Goal: Task Accomplishment & Management: Manage account settings

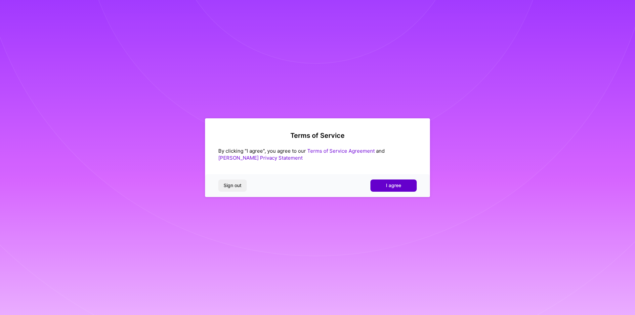
click at [389, 187] on span "I agree" at bounding box center [393, 185] width 15 height 7
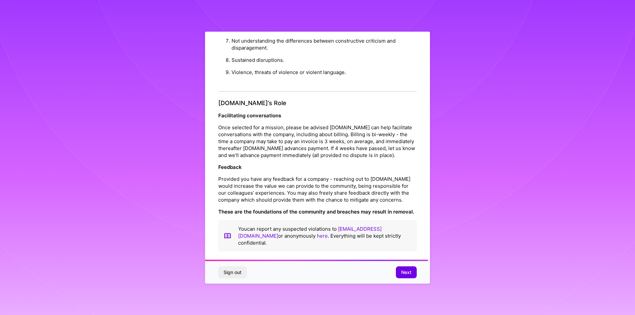
scroll to position [702, 0]
click at [403, 268] on button "Next" at bounding box center [406, 272] width 21 height 12
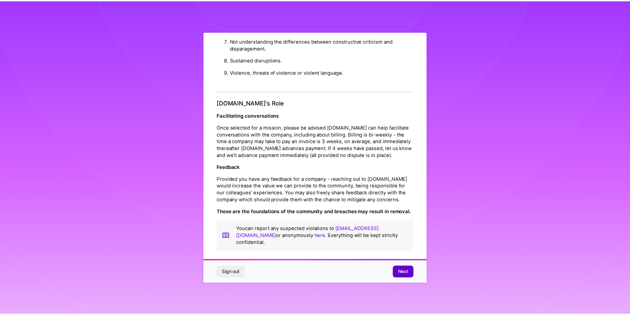
scroll to position [0, 0]
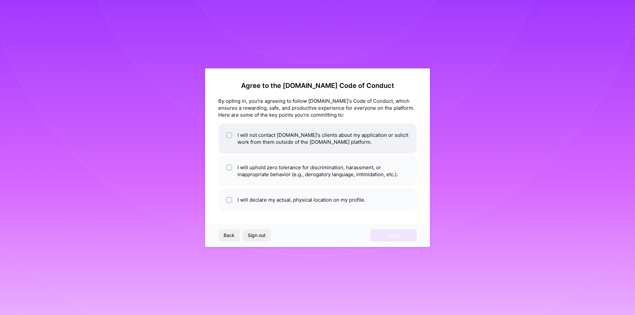
click at [227, 135] on input "checkbox" at bounding box center [229, 135] width 5 height 5
checkbox input "true"
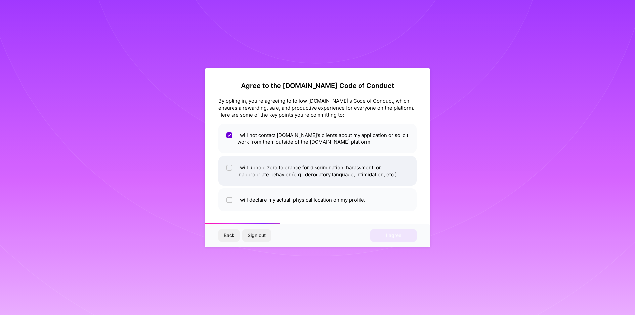
click at [227, 166] on div at bounding box center [229, 168] width 6 height 6
checkbox input "true"
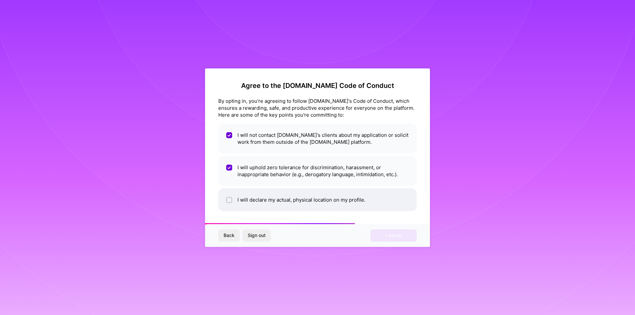
click at [227, 200] on div at bounding box center [229, 200] width 6 height 6
checkbox input "true"
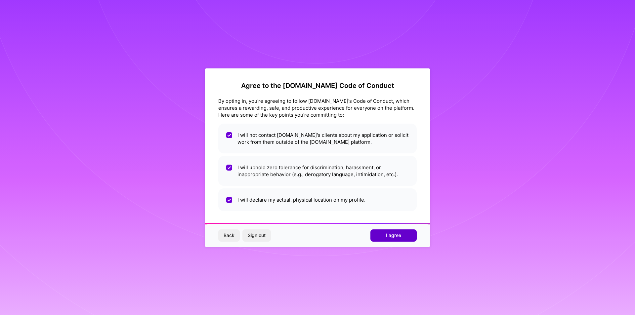
click at [401, 234] on span "I agree" at bounding box center [393, 235] width 15 height 7
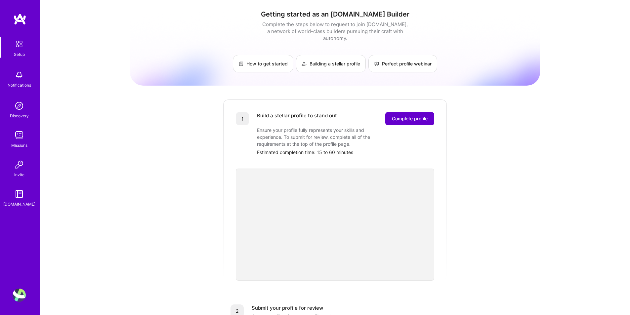
click at [405, 115] on span "Complete profile" at bounding box center [410, 118] width 36 height 7
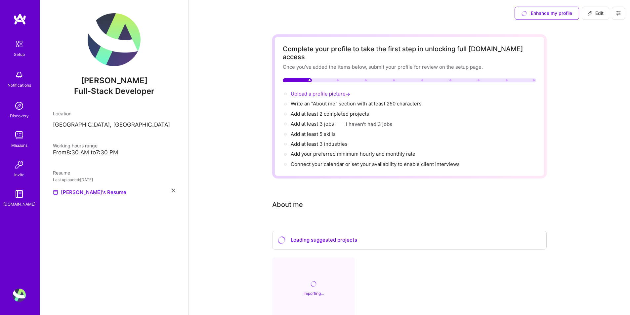
click at [316, 91] on span "Upload a profile picture →" at bounding box center [321, 94] width 61 height 6
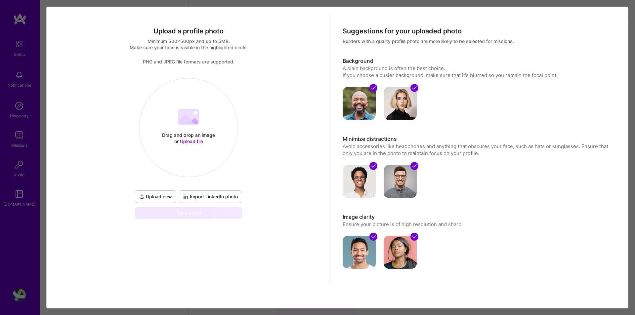
select select "US"
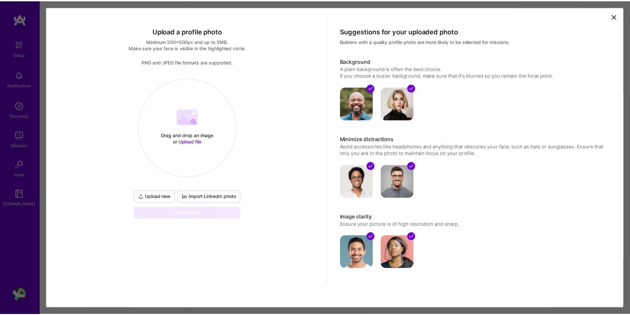
scroll to position [229, 0]
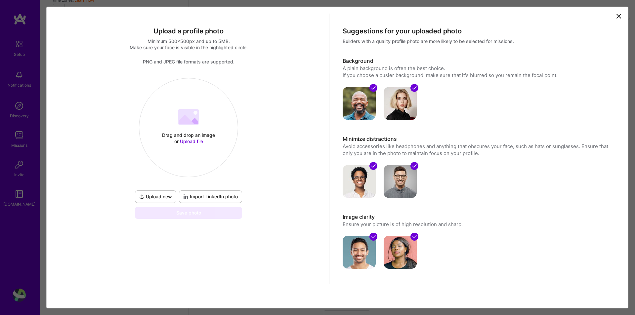
select select "US"
click at [156, 197] on span "Upload new" at bounding box center [155, 196] width 33 height 7
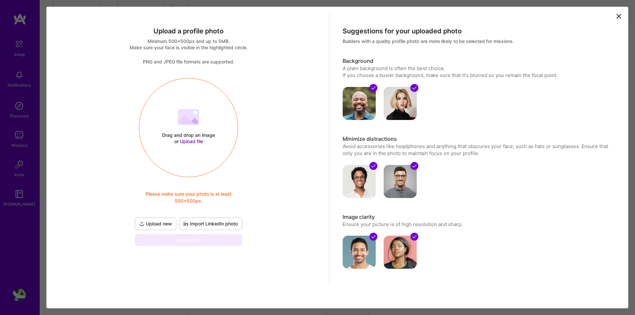
click at [187, 123] on icon at bounding box center [186, 119] width 15 height 9
click at [221, 225] on span "Import LinkedIn photo" at bounding box center [210, 224] width 55 height 7
click at [188, 140] on span "Upload file" at bounding box center [191, 142] width 23 height 6
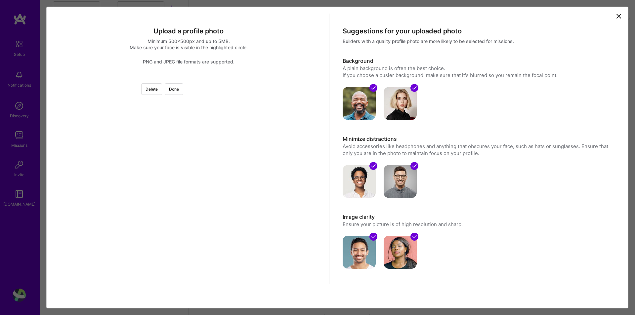
click at [188, 273] on div at bounding box center [262, 201] width 149 height 149
click at [183, 91] on button "Done" at bounding box center [174, 89] width 19 height 12
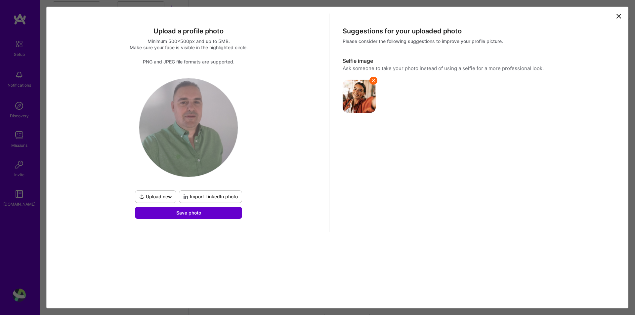
click at [206, 216] on button "Save photo" at bounding box center [188, 213] width 107 height 12
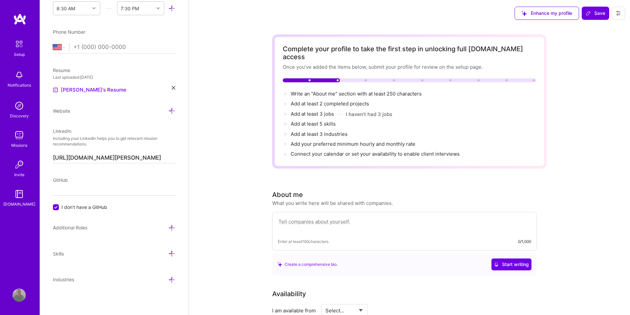
click at [306, 218] on textarea at bounding box center [404, 225] width 253 height 15
paste textarea "I am a highly skilled Software Engineer with over 15 years of professional expe…"
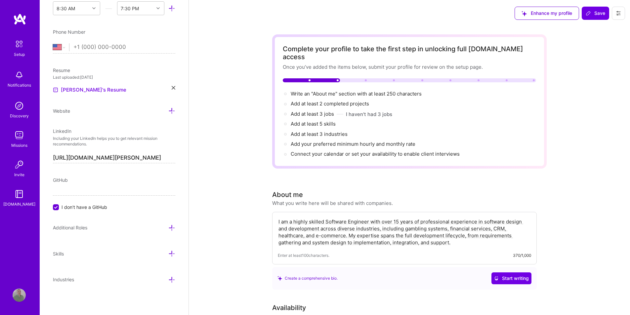
drag, startPoint x: 294, startPoint y: 212, endPoint x: 324, endPoint y: 215, distance: 30.2
click at [324, 218] on textarea "I am a highly skilled Software Engineer with over 15 years of professional expe…" at bounding box center [404, 232] width 253 height 29
click at [309, 218] on textarea "I am a C#.NEt Software Engineer with over 15 years of professional experience i…" at bounding box center [404, 232] width 253 height 29
drag, startPoint x: 322, startPoint y: 228, endPoint x: 432, endPoint y: 240, distance: 111.0
click at [432, 240] on div "I am a C#.Net Software Engineer with over 15 years of professional experience i…" at bounding box center [404, 238] width 264 height 53
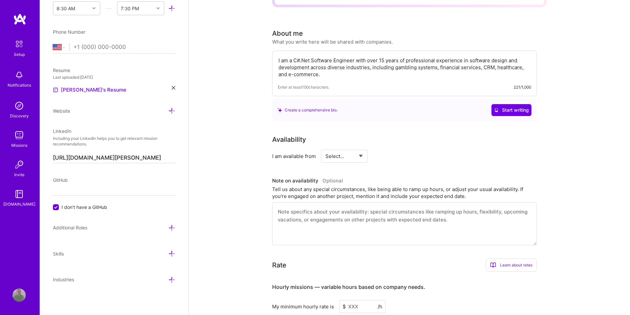
scroll to position [165, 0]
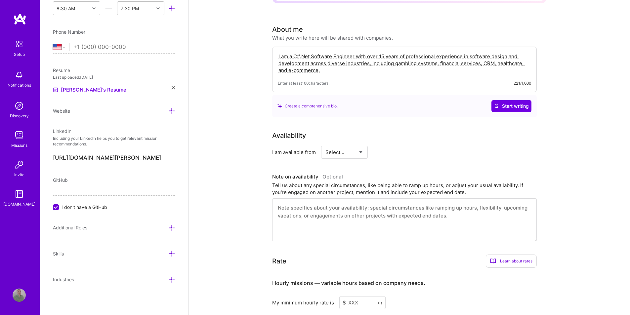
type textarea "I am a C#.Net Software Engineer with over 15 years of professional experience i…"
click at [363, 144] on select "Select... Right Now Future Date Not Available" at bounding box center [344, 152] width 38 height 17
select select "Right Now"
click at [325, 144] on select "Select... Right Now Future Date Not Available" at bounding box center [344, 152] width 38 height 17
click at [395, 146] on input at bounding box center [405, 152] width 40 height 13
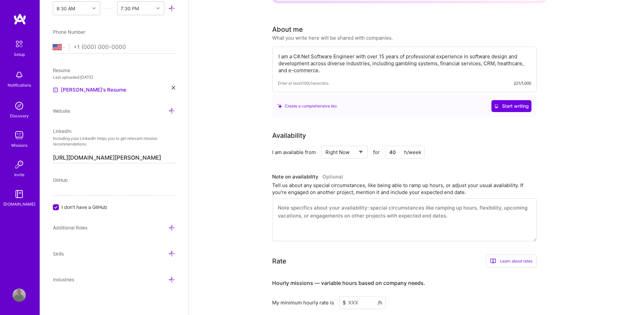
type input "40"
click at [305, 208] on textarea at bounding box center [404, 219] width 264 height 43
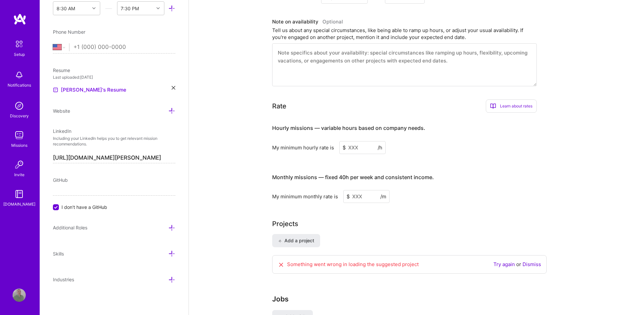
scroll to position [331, 0]
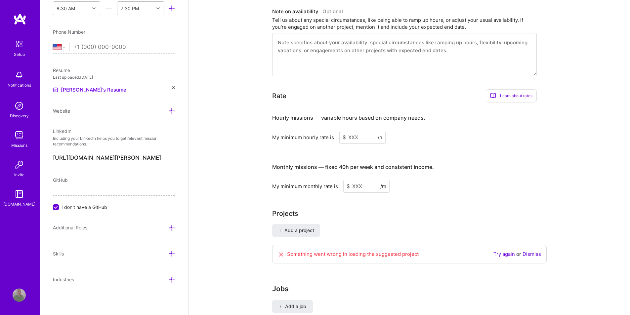
click at [350, 131] on input at bounding box center [362, 137] width 46 height 13
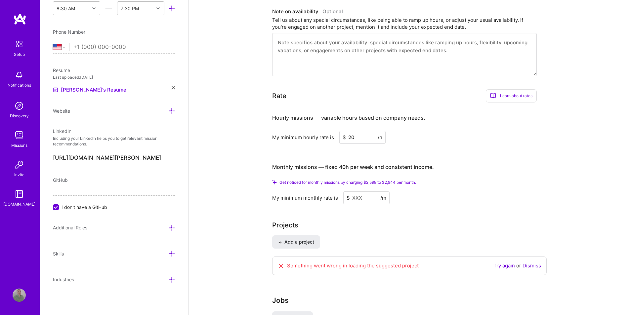
type input "20"
click at [446, 183] on div "Get noticed for monthly missions by charging $2,598 to $2,944 per month. My min…" at bounding box center [404, 192] width 264 height 24
click at [351, 191] on input at bounding box center [366, 197] width 46 height 13
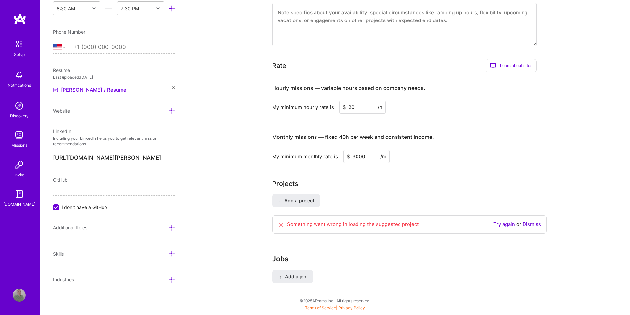
scroll to position [342, 0]
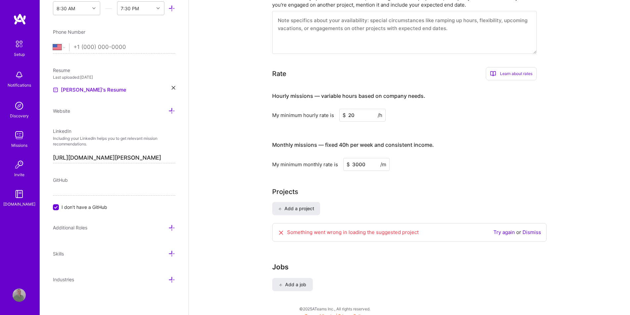
type input "3000"
click at [375, 187] on div "Projects" at bounding box center [409, 192] width 274 height 10
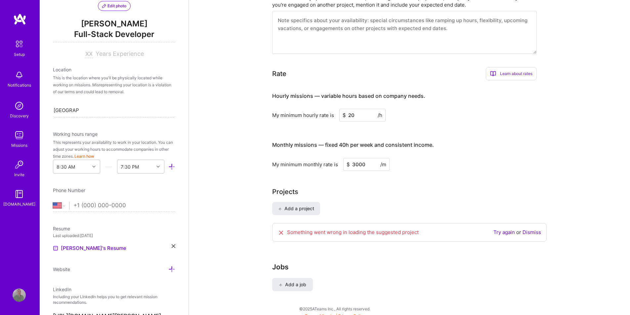
scroll to position [64, 0]
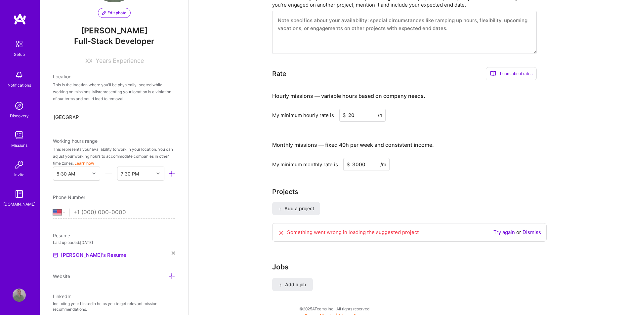
click at [92, 173] on icon at bounding box center [93, 173] width 3 height 3
click at [68, 233] on div "10:00 AM" at bounding box center [76, 237] width 47 height 12
click at [154, 170] on div at bounding box center [159, 173] width 10 height 9
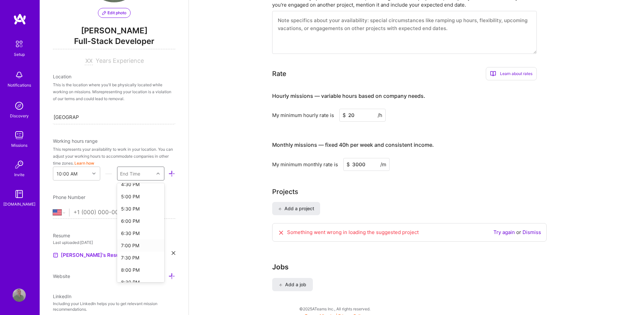
click at [129, 248] on div "7:00 PM" at bounding box center [140, 245] width 47 height 12
click at [60, 212] on select "[GEOGRAPHIC_DATA] [GEOGRAPHIC_DATA] [GEOGRAPHIC_DATA] [GEOGRAPHIC_DATA] [US_STA…" at bounding box center [61, 213] width 16 height 8
select select "RS"
click at [53, 209] on select "[GEOGRAPHIC_DATA] [GEOGRAPHIC_DATA] [GEOGRAPHIC_DATA] [GEOGRAPHIC_DATA] [US_STA…" at bounding box center [61, 213] width 16 height 8
type input "616754029"
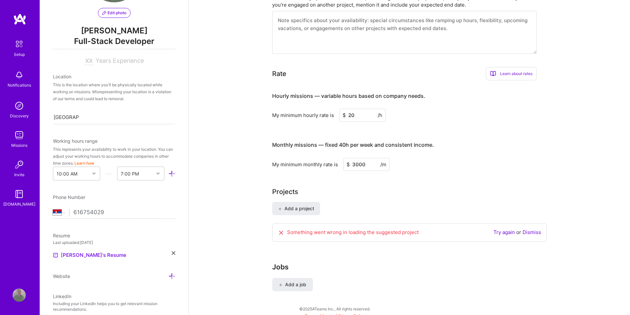
click at [74, 211] on input "616754029" at bounding box center [124, 212] width 102 height 19
select select "US"
type input "[PHONE_NUMBER]"
select select "HU"
type input "[PHONE_NUMBER]"
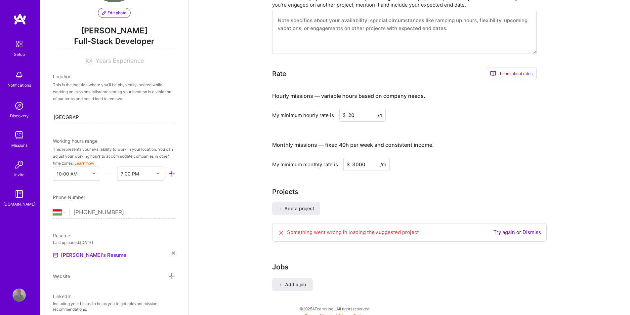
select select "SI"
type input "[PHONE_NUMBER]"
select select "RS"
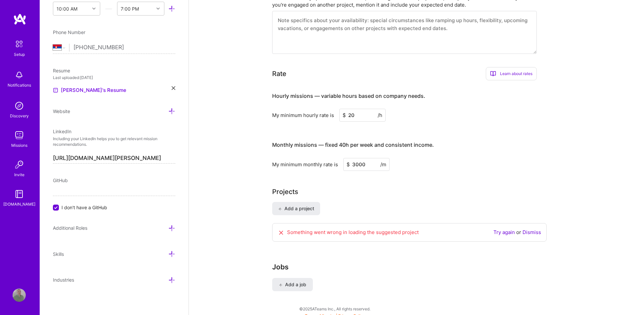
scroll to position [229, 0]
type input "[PHONE_NUMBER]"
click at [168, 229] on icon at bounding box center [171, 227] width 7 height 7
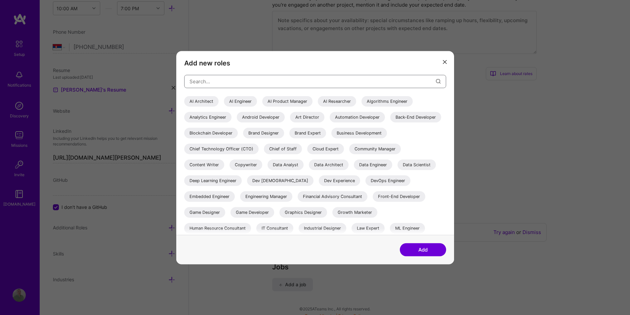
click at [316, 84] on input "modal" at bounding box center [312, 81] width 246 height 17
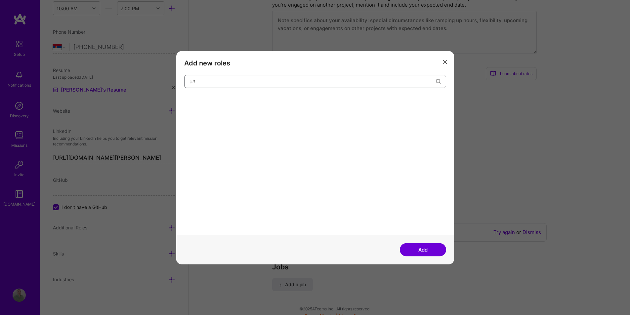
type input "c"
type input "."
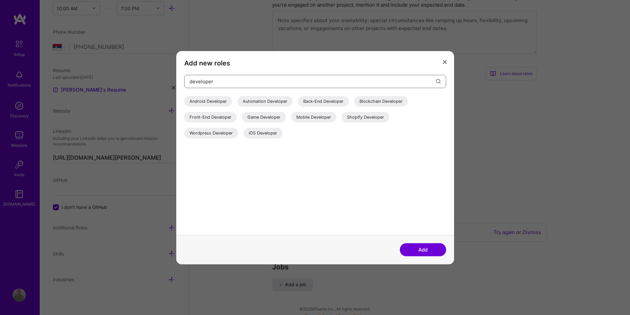
type input "developer"
click at [330, 100] on div "Back-End Developer" at bounding box center [323, 101] width 51 height 11
click at [222, 84] on input "developer" at bounding box center [312, 81] width 246 height 17
click at [420, 247] on button "Add" at bounding box center [423, 249] width 46 height 13
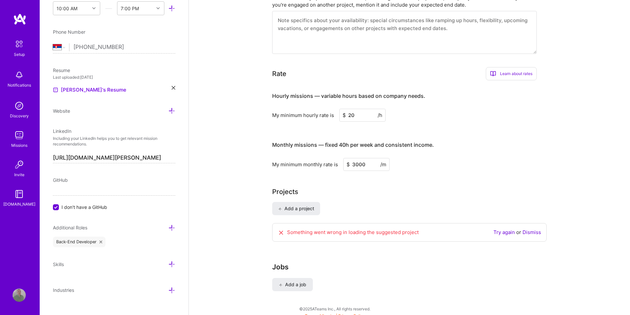
click at [168, 228] on icon at bounding box center [171, 227] width 7 height 7
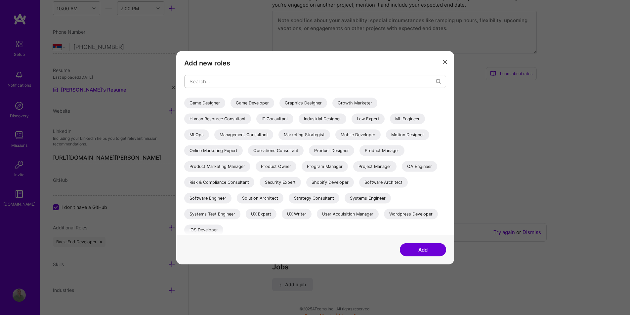
scroll to position [112, 0]
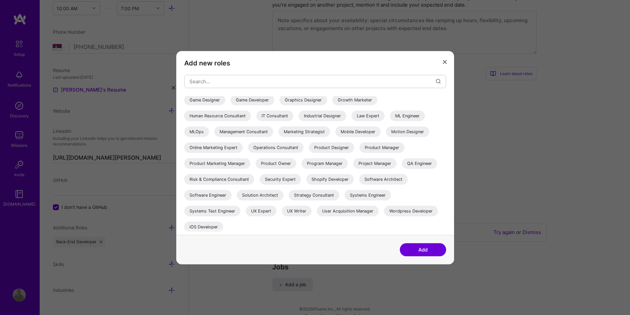
click at [197, 195] on div "Software Engineer" at bounding box center [207, 195] width 47 height 11
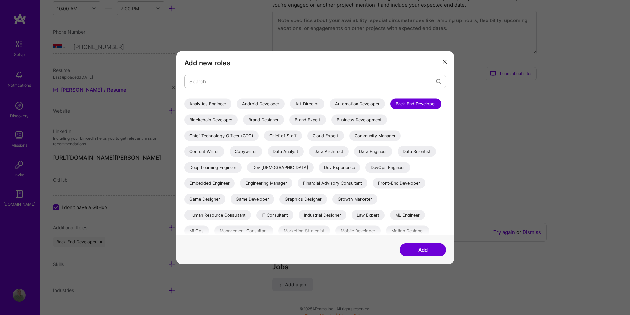
scroll to position [0, 0]
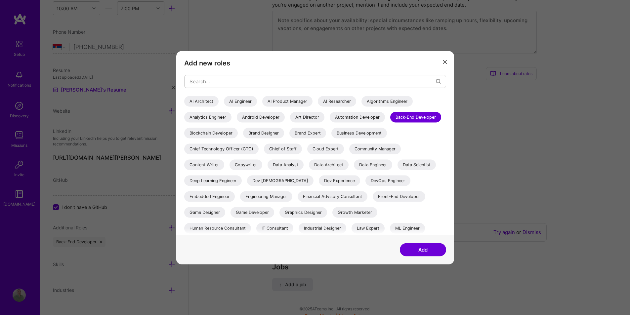
click at [354, 170] on div "Data Engineer" at bounding box center [373, 164] width 38 height 11
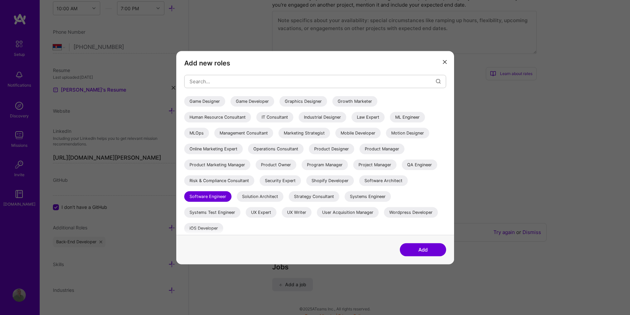
scroll to position [112, 0]
click at [425, 252] on button "Add" at bounding box center [423, 249] width 46 height 13
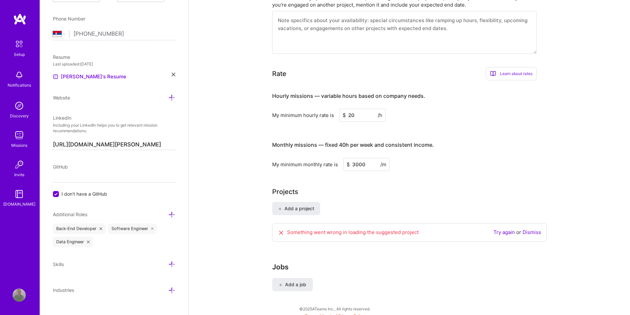
scroll to position [253, 0]
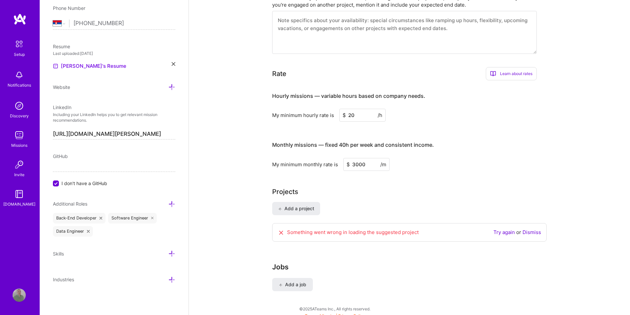
click at [163, 253] on div "Skills" at bounding box center [114, 254] width 122 height 8
click at [168, 254] on icon at bounding box center [171, 253] width 7 height 7
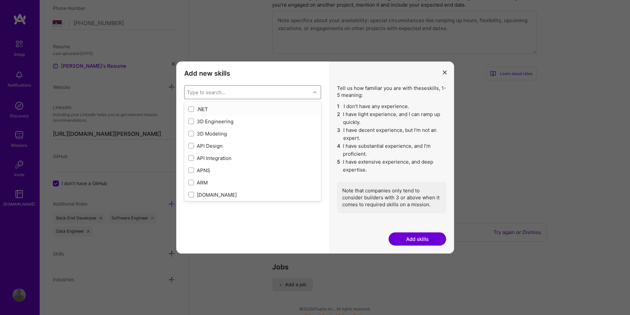
click at [252, 90] on div "Type to search..." at bounding box center [247, 92] width 126 height 13
click at [190, 108] on input "modal" at bounding box center [191, 109] width 5 height 5
checkbox input "true"
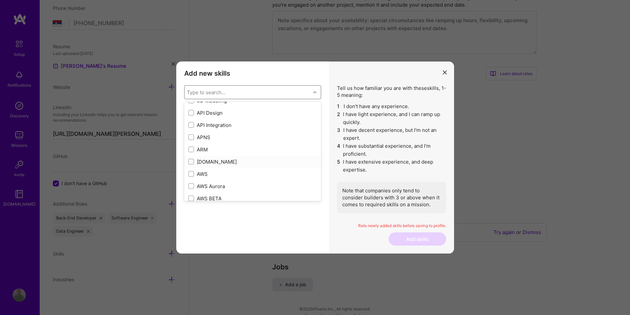
click at [190, 163] on input "modal" at bounding box center [191, 162] width 5 height 5
checkbox input "true"
click at [191, 112] on input "modal" at bounding box center [191, 112] width 5 height 5
checkbox input "true"
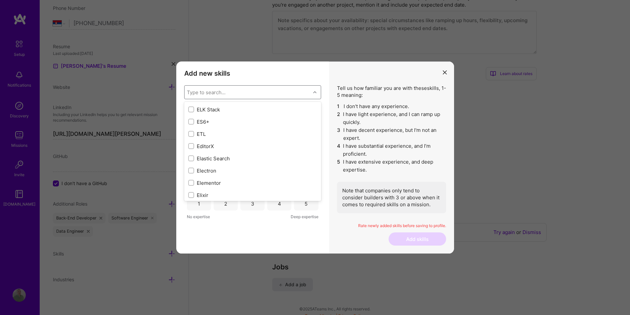
scroll to position [1355, 0]
click at [192, 125] on input "modal" at bounding box center [191, 124] width 5 height 5
checkbox input "true"
click at [190, 133] on input "modal" at bounding box center [191, 133] width 5 height 5
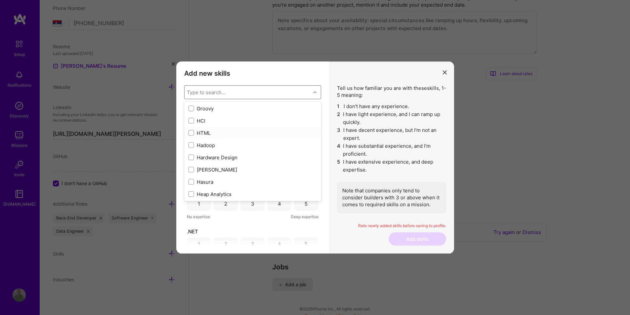
checkbox input "true"
click at [188, 120] on div "modal" at bounding box center [191, 122] width 6 height 6
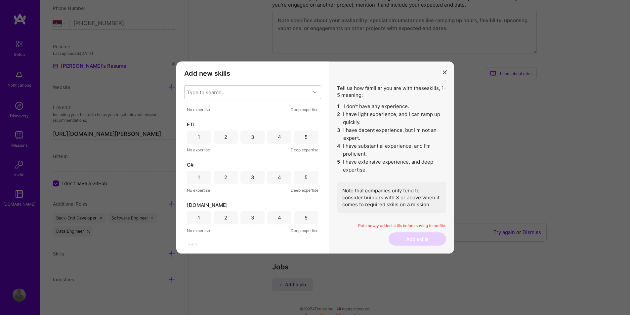
scroll to position [95, 0]
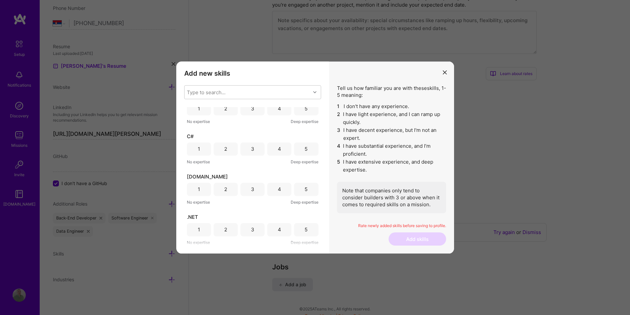
click at [304, 231] on div "5" at bounding box center [305, 229] width 3 height 7
click at [300, 189] on div "5" at bounding box center [306, 189] width 24 height 13
click at [304, 148] on div "5" at bounding box center [305, 148] width 3 height 7
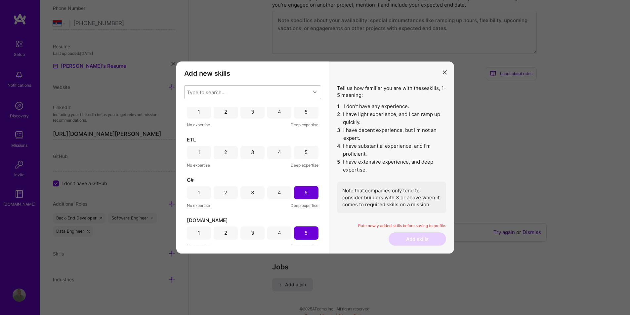
scroll to position [29, 0]
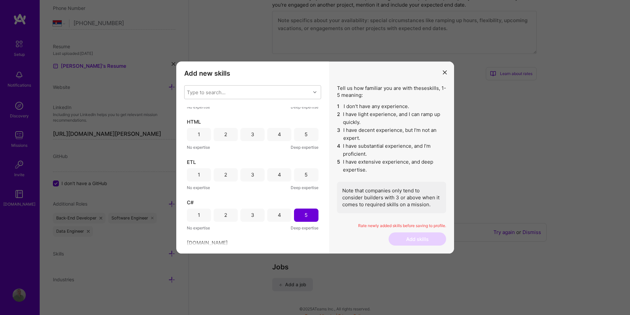
click at [274, 176] on div "4" at bounding box center [279, 174] width 24 height 13
click at [273, 134] on div "4" at bounding box center [279, 134] width 24 height 13
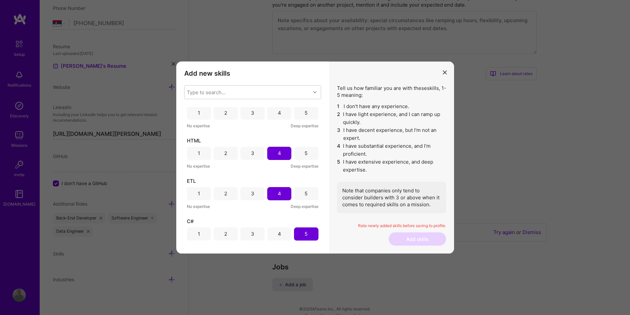
scroll to position [0, 0]
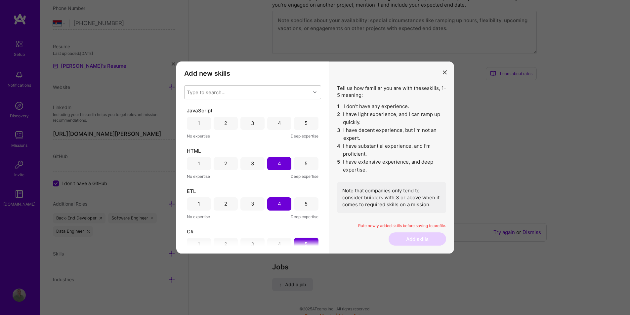
click at [274, 124] on div "4" at bounding box center [279, 123] width 24 height 13
click at [290, 90] on div "Type to search..." at bounding box center [247, 92] width 126 height 13
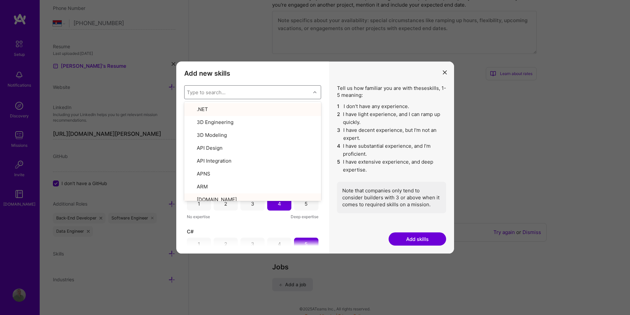
click at [290, 90] on div "Type to search..." at bounding box center [247, 92] width 126 height 13
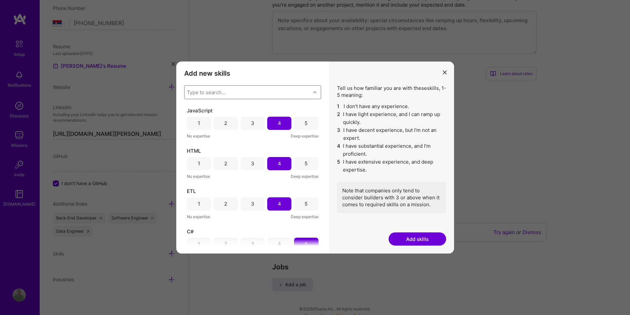
click at [290, 90] on div "Type to search..." at bounding box center [247, 92] width 126 height 13
type input "sql"
click at [190, 147] on input "modal" at bounding box center [191, 146] width 5 height 5
checkbox input "false"
checkbox input "true"
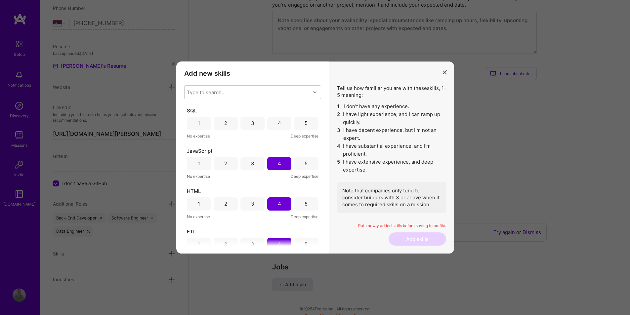
click at [298, 121] on div "5" at bounding box center [306, 123] width 24 height 13
click at [256, 93] on div "Type to search..." at bounding box center [247, 92] width 126 height 13
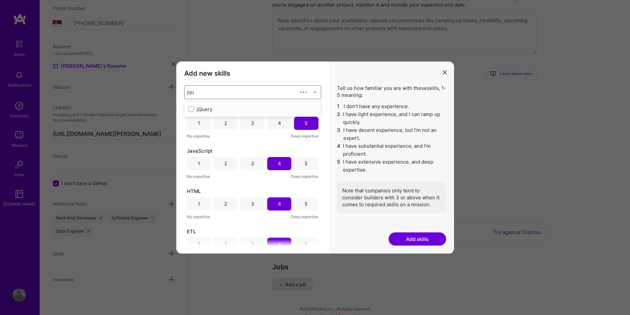
type input "jque"
click at [191, 109] on input "modal" at bounding box center [191, 109] width 5 height 5
checkbox input "true"
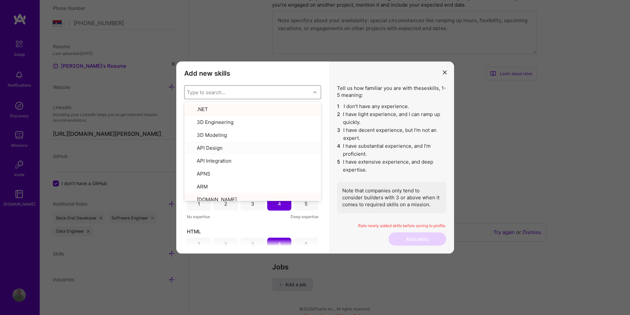
click at [328, 151] on div "Add new skills Tell us how familiar you are with given skills, using between 1 …" at bounding box center [252, 157] width 153 height 192
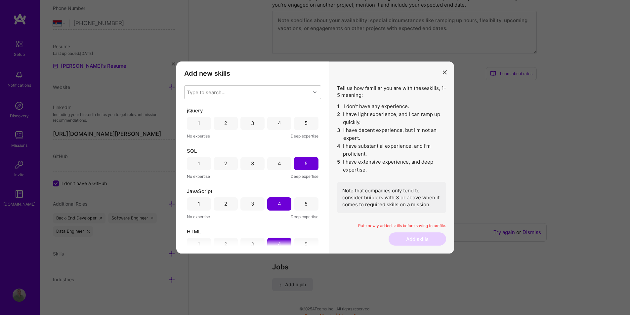
click at [275, 120] on div "4" at bounding box center [279, 123] width 24 height 13
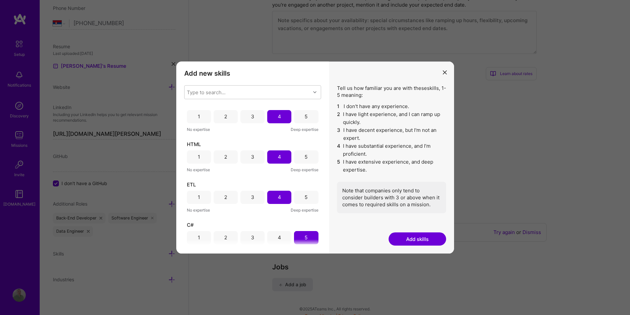
scroll to position [77, 0]
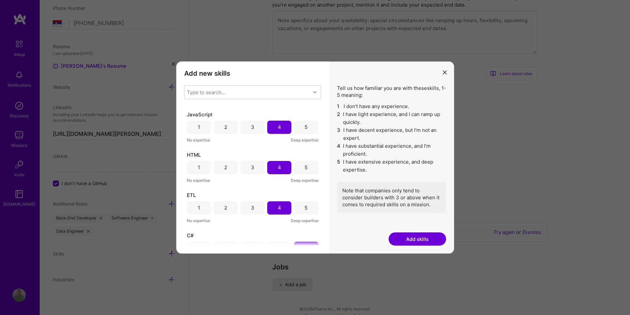
click at [251, 210] on div "3" at bounding box center [252, 207] width 3 height 7
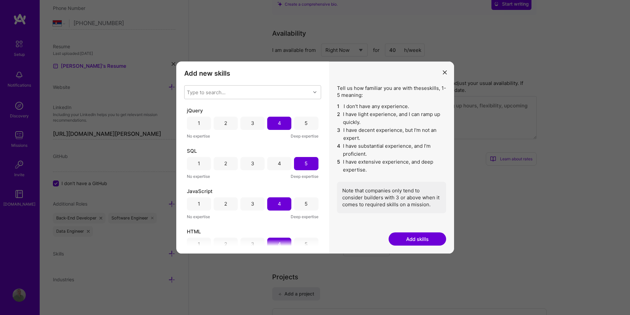
scroll to position [243, 0]
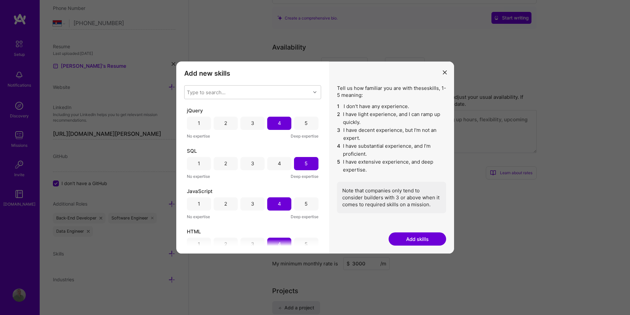
click at [424, 239] on button "Add skills" at bounding box center [417, 238] width 58 height 13
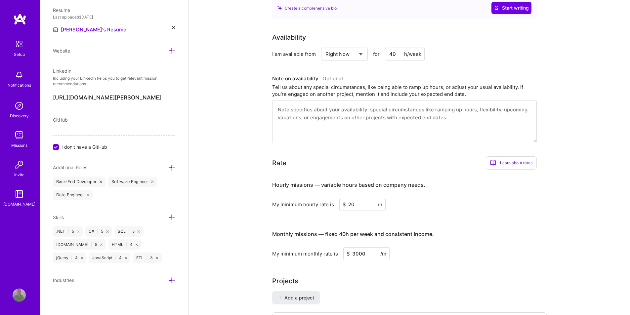
scroll to position [290, 0]
click at [168, 216] on icon at bounding box center [171, 216] width 7 height 7
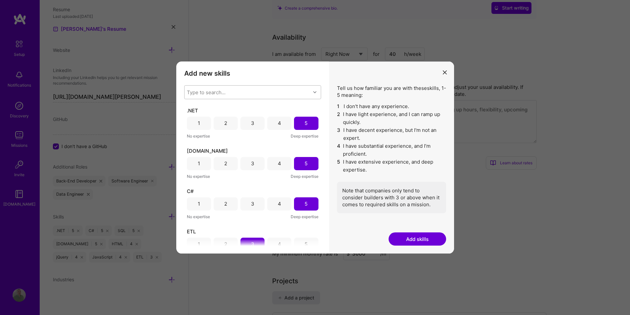
click at [246, 94] on div "Type to search..." at bounding box center [247, 92] width 126 height 13
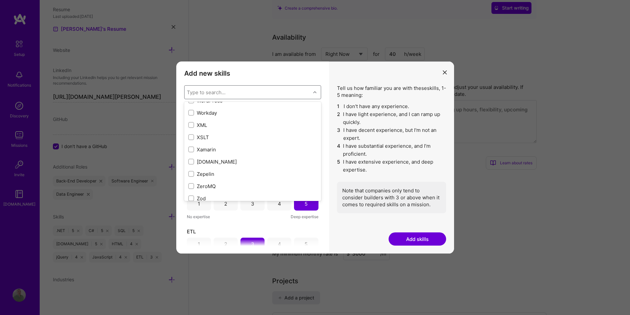
scroll to position [4428, 0]
click at [190, 134] on input "modal" at bounding box center [191, 134] width 5 height 5
checkbox input "true"
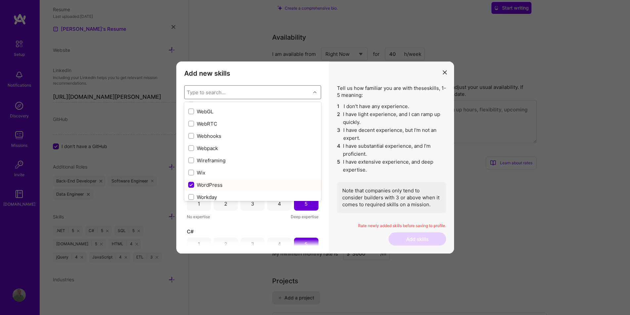
scroll to position [4362, 0]
click at [191, 188] on input "modal" at bounding box center [191, 187] width 5 height 5
checkbox input "true"
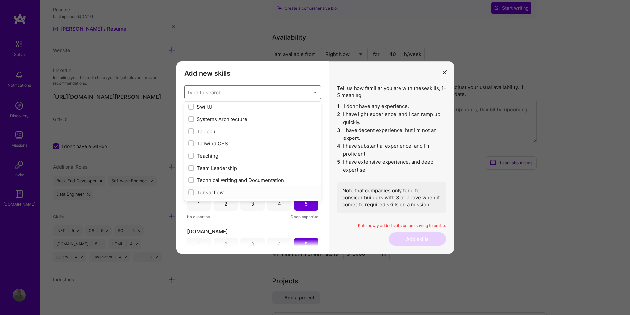
scroll to position [3965, 0]
click at [190, 156] on input "modal" at bounding box center [191, 156] width 5 height 5
checkbox input "true"
click at [191, 145] on input "modal" at bounding box center [191, 146] width 5 height 5
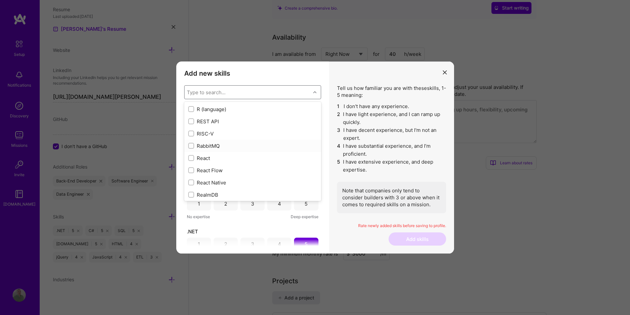
checkbox input "true"
click at [189, 153] on input "modal" at bounding box center [191, 154] width 5 height 5
checkbox input "true"
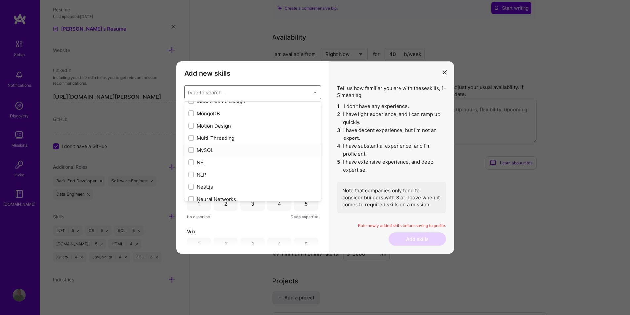
click at [190, 149] on input "modal" at bounding box center [191, 150] width 5 height 5
checkbox input "true"
click at [191, 158] on div "modal" at bounding box center [191, 160] width 6 height 6
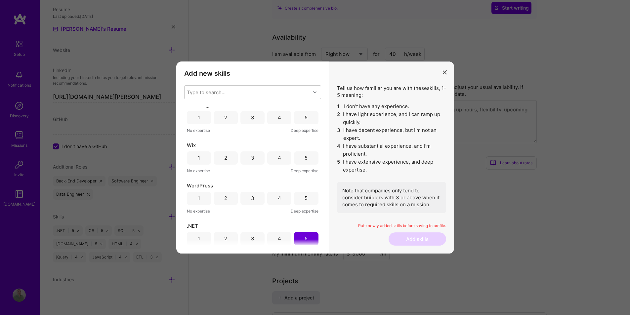
scroll to position [165, 0]
click at [221, 202] on div "2" at bounding box center [226, 199] width 24 height 13
click at [221, 159] on div "2" at bounding box center [226, 159] width 24 height 13
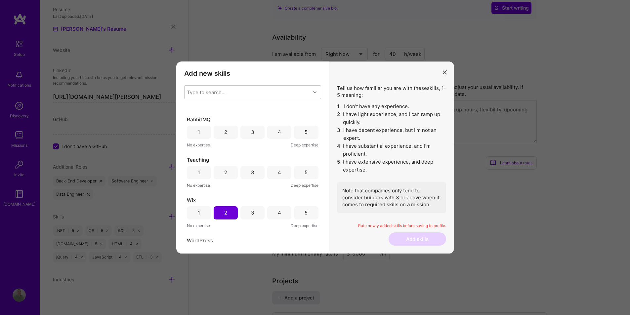
scroll to position [99, 0]
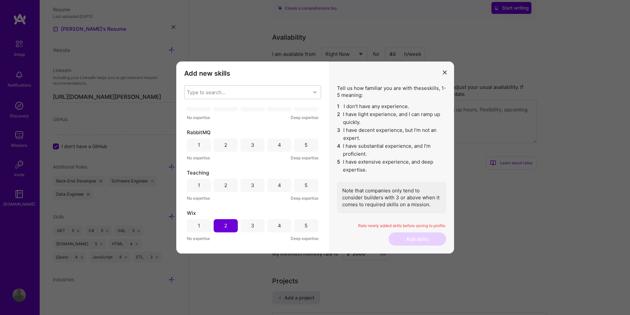
click at [271, 185] on div "4" at bounding box center [279, 185] width 24 height 13
click at [251, 146] on div "3" at bounding box center [252, 144] width 3 height 7
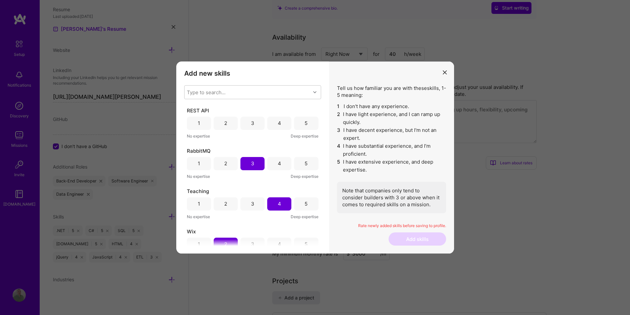
scroll to position [33, 0]
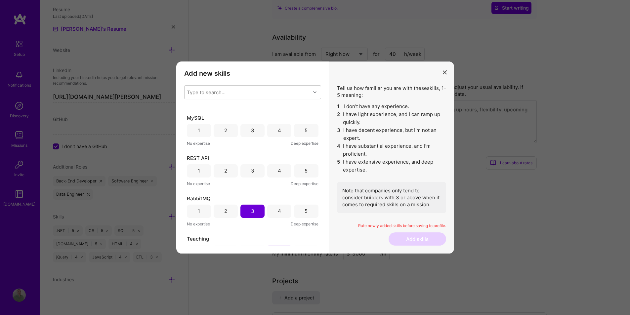
click at [278, 173] on div "4" at bounding box center [279, 170] width 3 height 7
click at [247, 131] on div "3" at bounding box center [252, 130] width 24 height 13
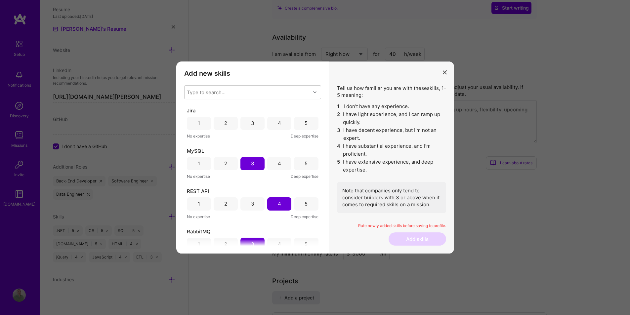
click at [273, 124] on div "4" at bounding box center [279, 123] width 24 height 13
click at [413, 239] on button "Add skills" at bounding box center [417, 238] width 58 height 13
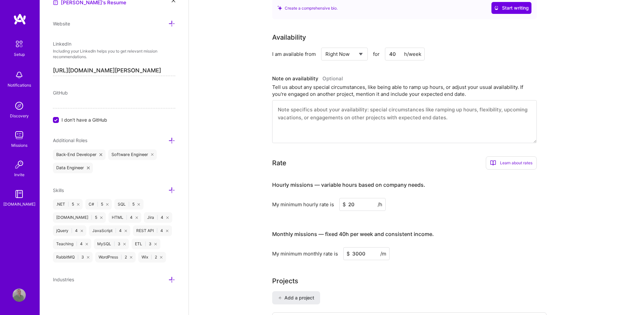
scroll to position [330, 0]
click at [168, 187] on icon at bounding box center [171, 190] width 7 height 7
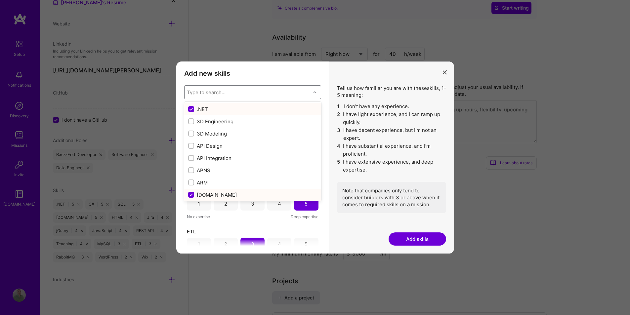
click at [313, 91] on icon "modal" at bounding box center [314, 92] width 3 height 3
click at [323, 226] on div "Add new skills Tell us how familiar you are with given skills, using between 1 …" at bounding box center [252, 157] width 153 height 192
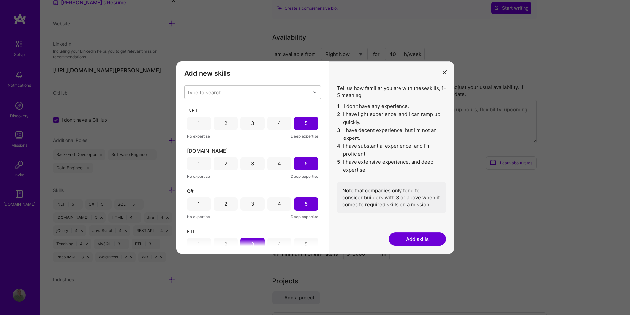
click at [426, 239] on button "Add skills" at bounding box center [417, 238] width 58 height 13
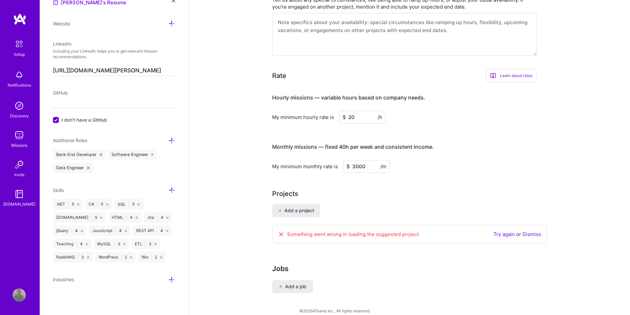
scroll to position [333, 0]
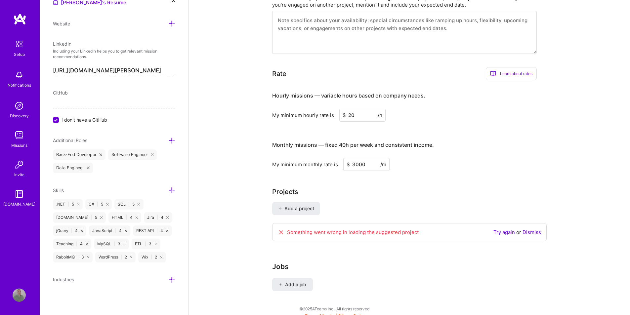
click at [168, 281] on icon at bounding box center [171, 279] width 7 height 7
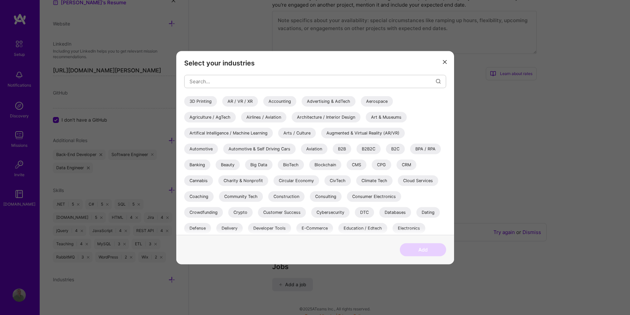
click at [396, 211] on div "Databases" at bounding box center [395, 212] width 32 height 11
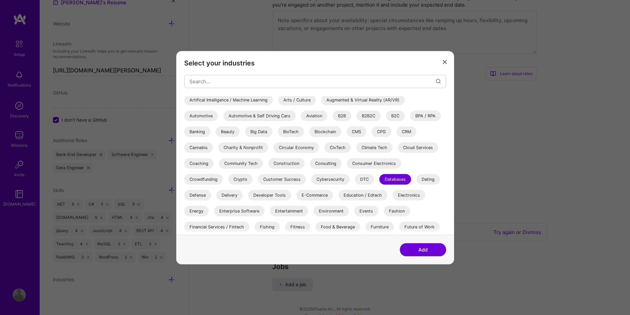
scroll to position [66, 0]
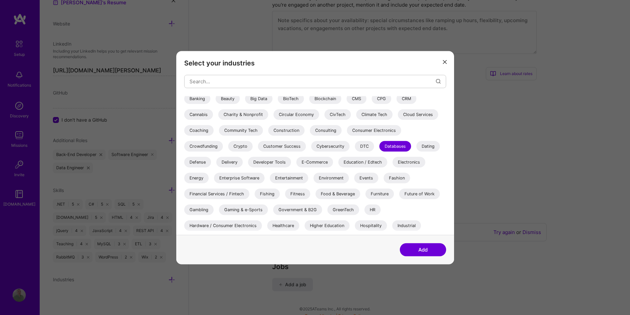
click at [242, 179] on div "Enterprise Software" at bounding box center [239, 178] width 51 height 11
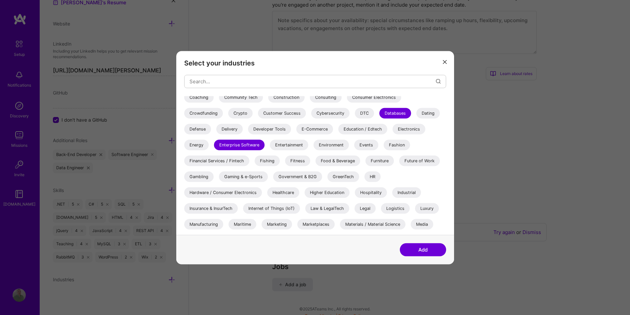
click at [283, 194] on div "Healthcare" at bounding box center [283, 192] width 32 height 11
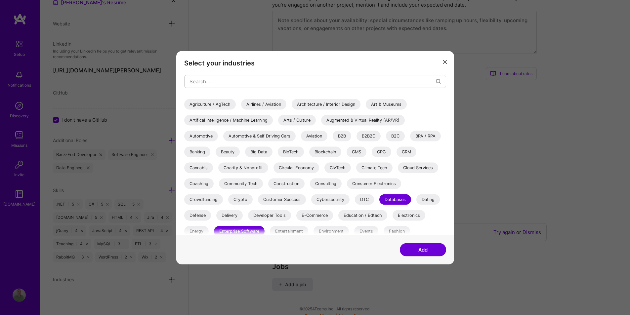
scroll to position [0, 0]
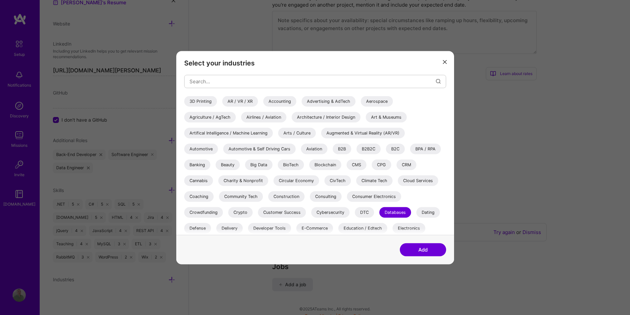
click at [430, 249] on button "Add" at bounding box center [423, 249] width 46 height 13
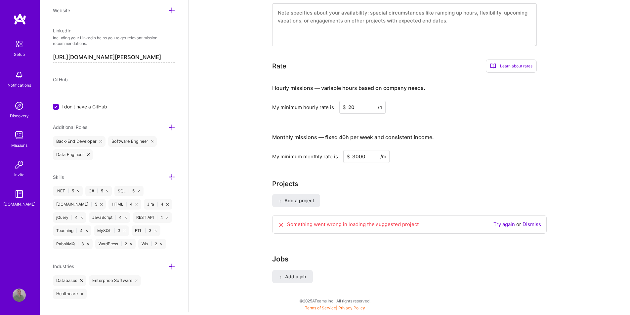
scroll to position [322, 0]
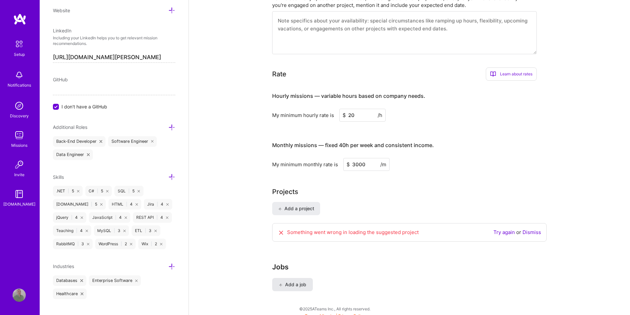
click at [300, 281] on span "Add a job" at bounding box center [292, 284] width 27 height 7
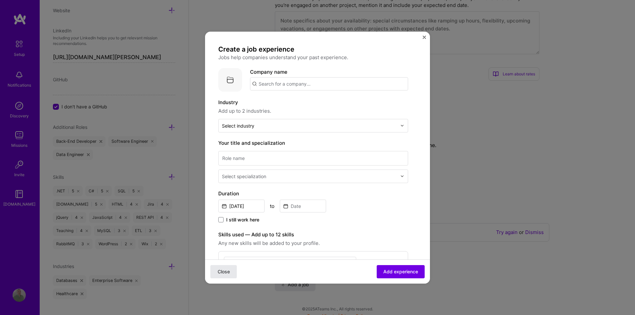
click at [222, 273] on span "Close" at bounding box center [224, 271] width 12 height 7
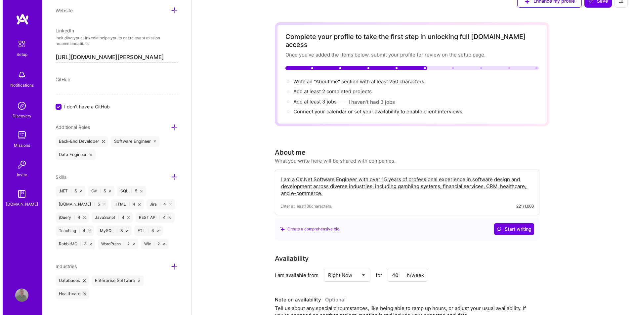
scroll to position [0, 0]
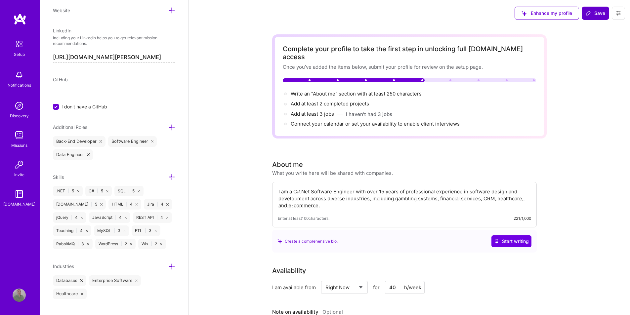
click at [599, 16] on span "Save" at bounding box center [595, 13] width 20 height 7
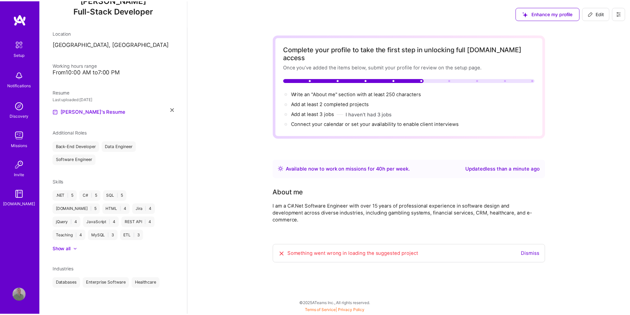
scroll to position [81, 0]
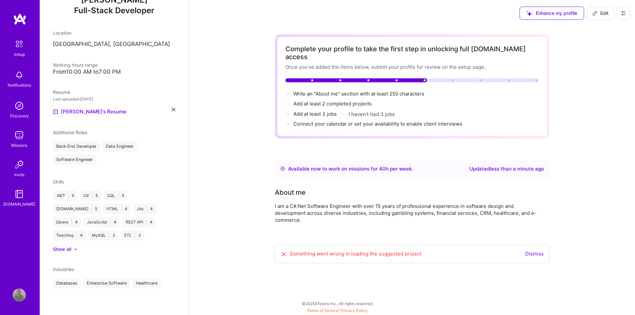
click at [605, 14] on span "Edit" at bounding box center [600, 13] width 16 height 7
select select "US"
select select "Right Now"
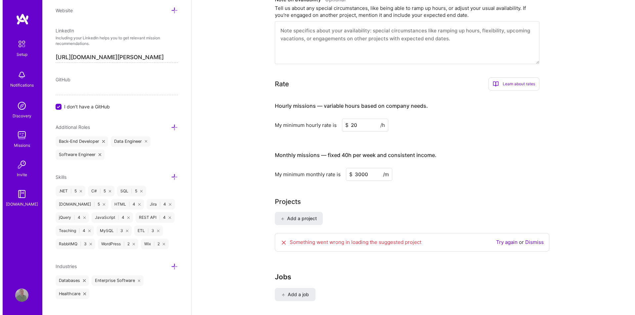
scroll to position [322, 0]
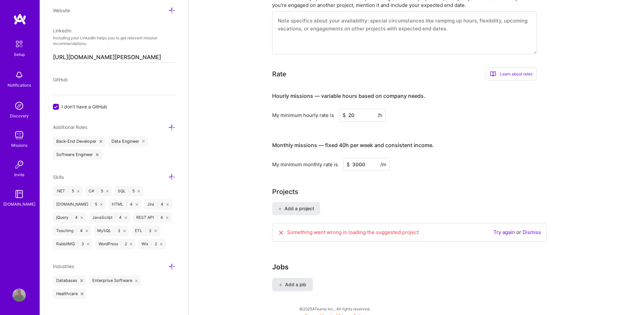
click at [295, 281] on span "Add a job" at bounding box center [292, 284] width 27 height 7
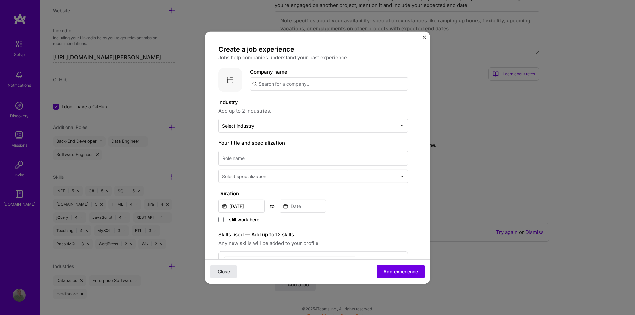
click at [228, 275] on span "Close" at bounding box center [224, 271] width 12 height 7
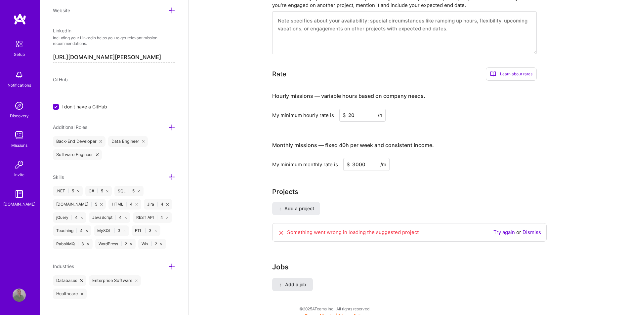
click at [293, 281] on span "Add a job" at bounding box center [292, 284] width 27 height 7
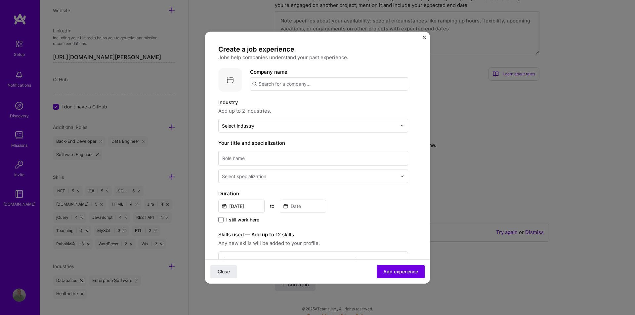
click at [325, 82] on input "text" at bounding box center [329, 83] width 158 height 13
type input "Fazi doo"
click at [310, 101] on div "Fazi doo" at bounding box center [299, 102] width 25 height 12
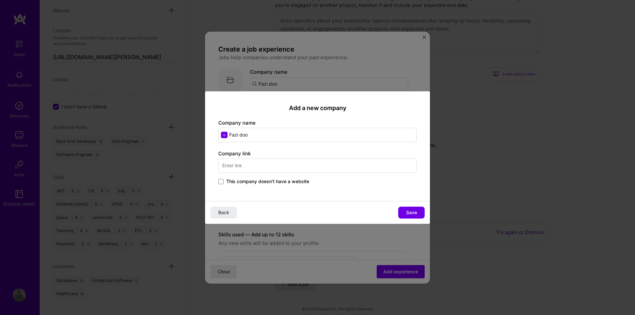
click at [249, 169] on input "text" at bounding box center [317, 165] width 198 height 15
click at [267, 162] on input "[DOMAIN_NAME]" at bounding box center [317, 165] width 198 height 15
paste input "[URL][DOMAIN_NAME]"
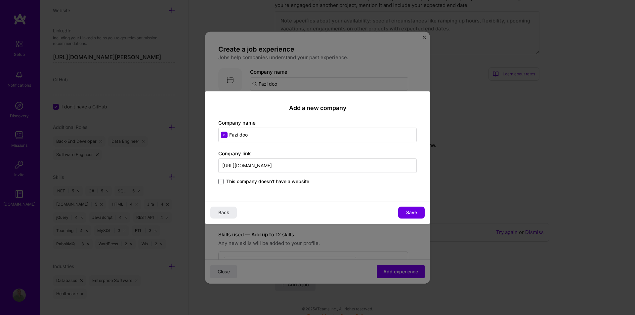
type input "[URL][DOMAIN_NAME]"
click at [327, 188] on div "Add a new company Company name Fazi doo Company link [URL][DOMAIN_NAME] This co…" at bounding box center [317, 146] width 225 height 110
click at [409, 215] on span "Save" at bounding box center [411, 212] width 11 height 7
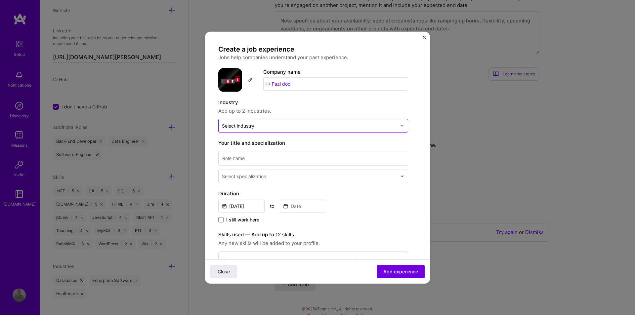
click at [318, 129] on input "text" at bounding box center [309, 125] width 175 height 7
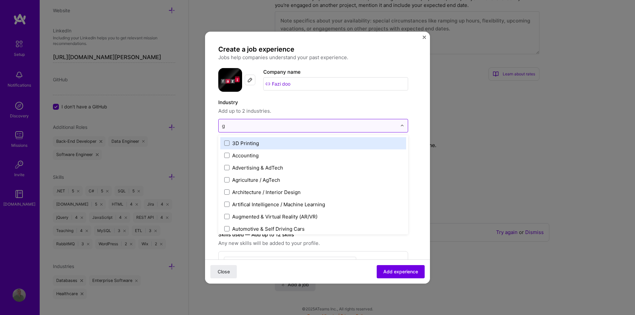
type input "ga"
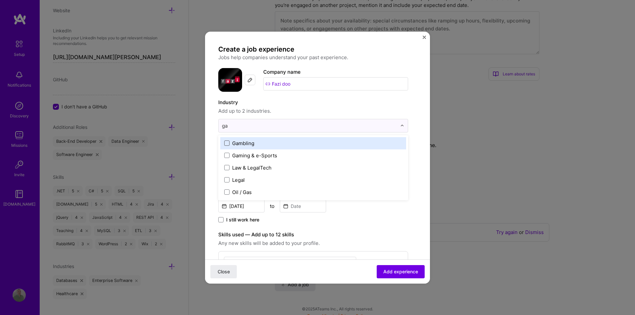
click at [227, 142] on span at bounding box center [226, 142] width 5 height 5
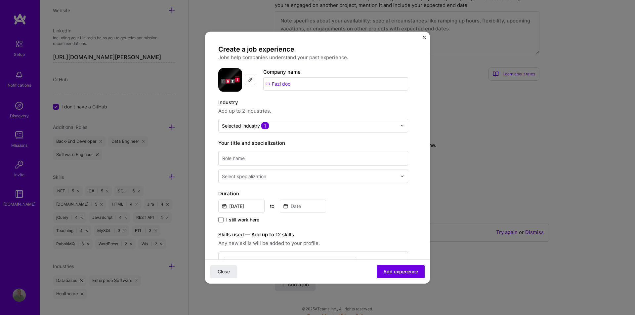
click at [326, 102] on label "Industry" at bounding box center [313, 102] width 190 height 8
click at [290, 161] on input at bounding box center [313, 158] width 190 height 15
type input "Software developer"
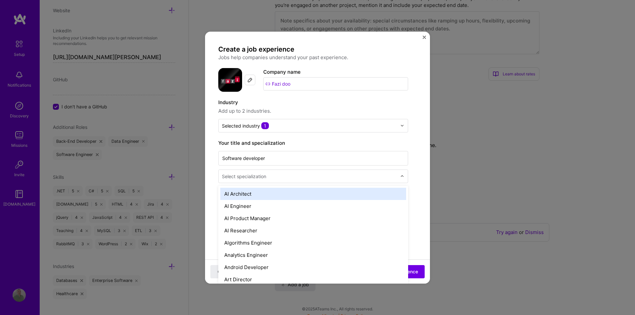
click at [285, 174] on input "text" at bounding box center [310, 176] width 176 height 7
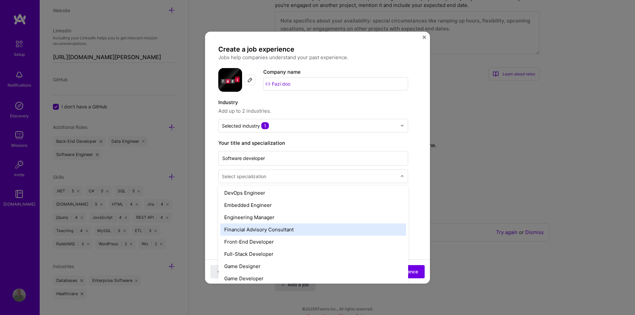
scroll to position [100, 0]
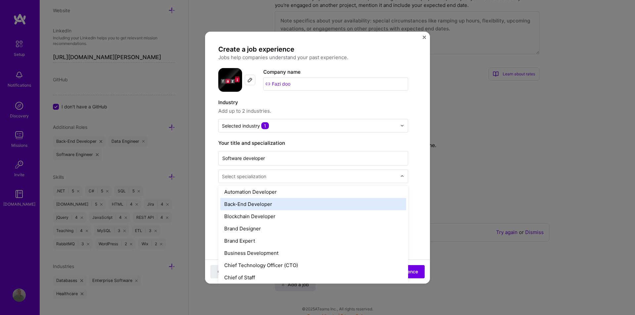
click at [294, 205] on div "Back-End Developer" at bounding box center [313, 204] width 186 height 12
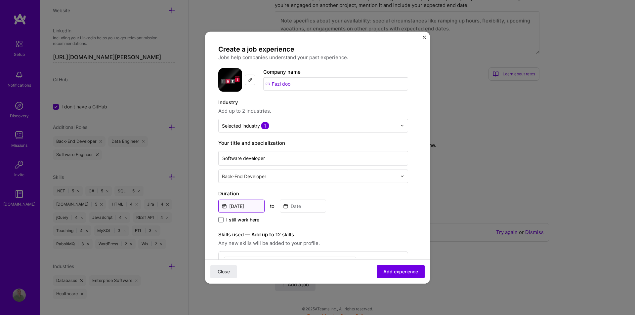
click at [251, 205] on input "[DATE]" at bounding box center [241, 205] width 46 height 13
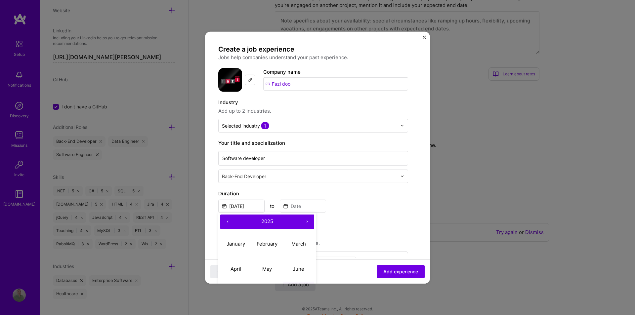
click at [226, 219] on button "‹" at bounding box center [227, 221] width 15 height 15
click at [227, 219] on button "‹" at bounding box center [227, 221] width 15 height 15
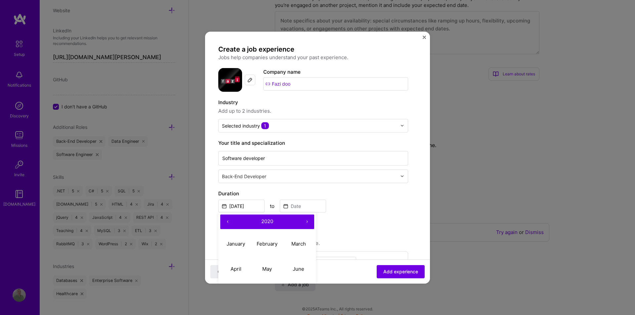
click at [227, 219] on button "‹" at bounding box center [227, 221] width 15 height 15
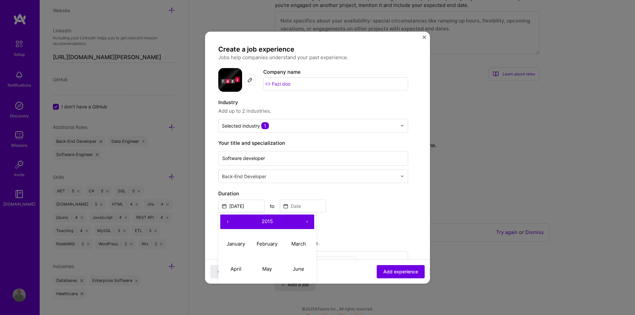
click at [227, 219] on button "‹" at bounding box center [227, 221] width 15 height 15
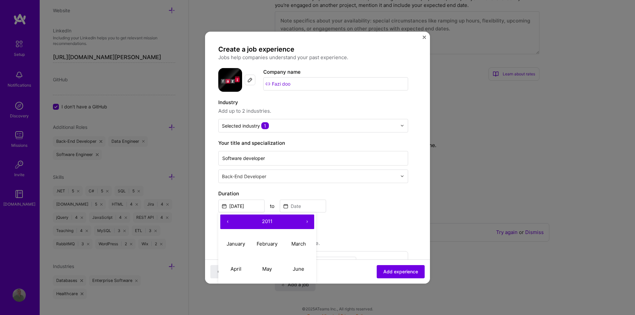
click at [227, 219] on button "‹" at bounding box center [227, 221] width 15 height 15
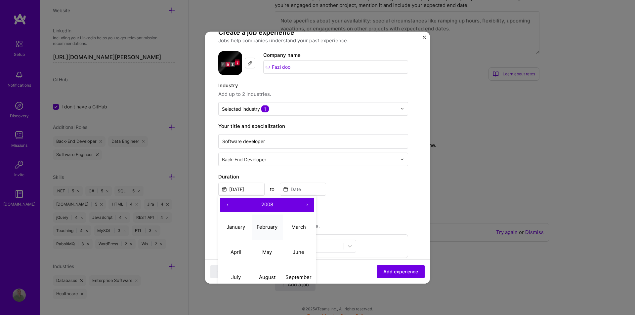
scroll to position [33, 0]
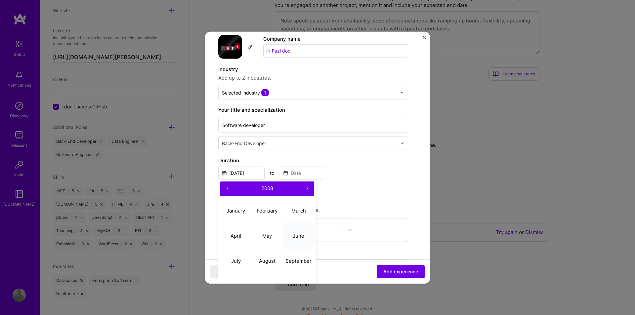
click at [301, 240] on button "June" at bounding box center [298, 235] width 31 height 25
type input "[DATE]"
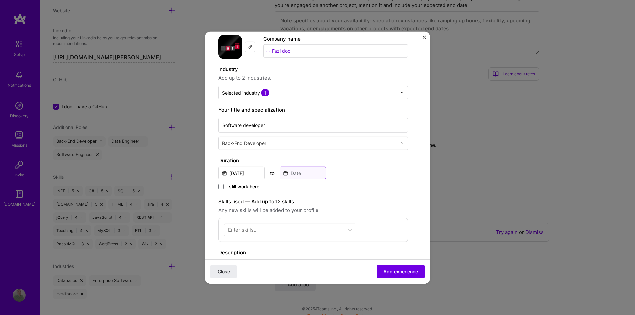
click at [308, 172] on input at bounding box center [303, 172] width 46 height 13
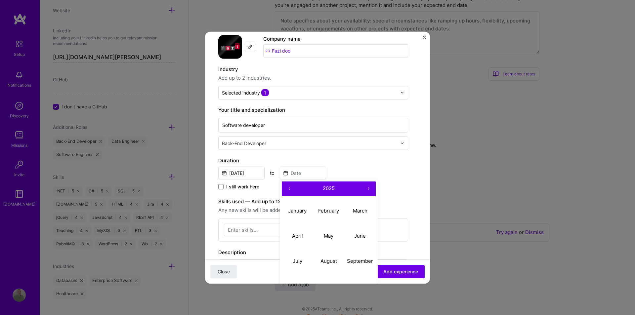
click at [288, 186] on button "‹" at bounding box center [289, 188] width 15 height 15
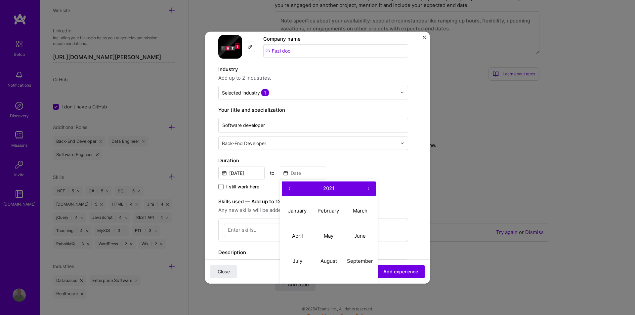
click at [288, 186] on button "‹" at bounding box center [289, 188] width 15 height 15
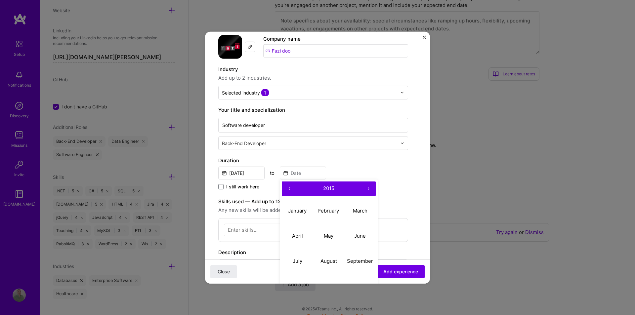
click at [288, 186] on button "‹" at bounding box center [289, 188] width 15 height 15
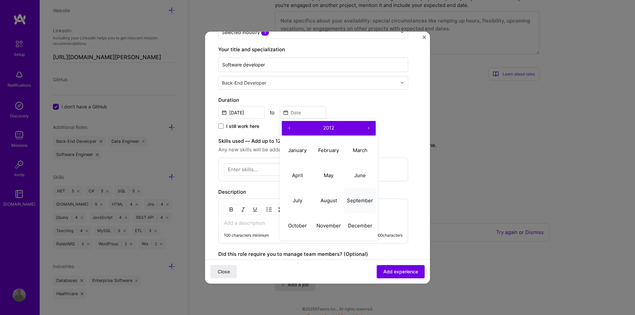
scroll to position [99, 0]
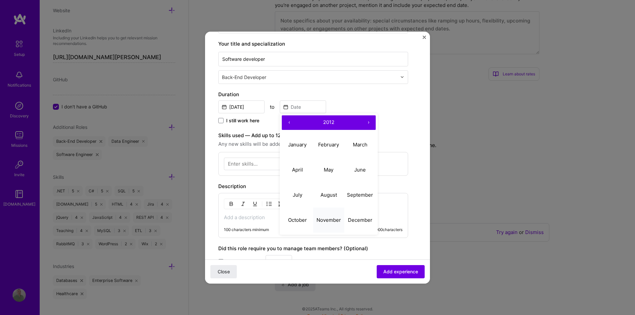
click at [325, 222] on abbr "November" at bounding box center [328, 220] width 24 height 6
type input "[DATE]"
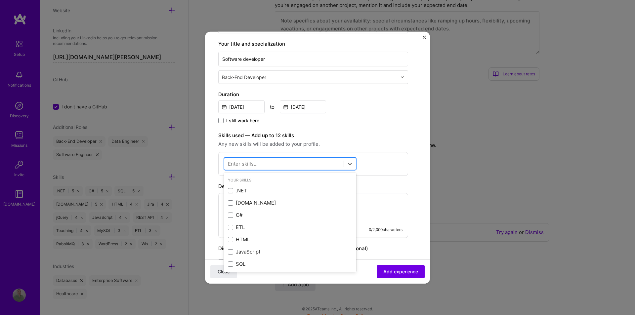
click at [289, 163] on div at bounding box center [283, 163] width 119 height 11
click at [229, 191] on span at bounding box center [230, 190] width 5 height 5
click at [0, 0] on input "checkbox" at bounding box center [0, 0] width 0 height 0
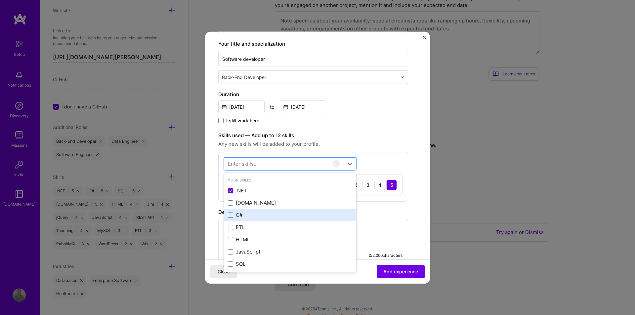
click at [230, 216] on span at bounding box center [230, 215] width 5 height 5
click at [0, 0] on input "checkbox" at bounding box center [0, 0] width 0 height 0
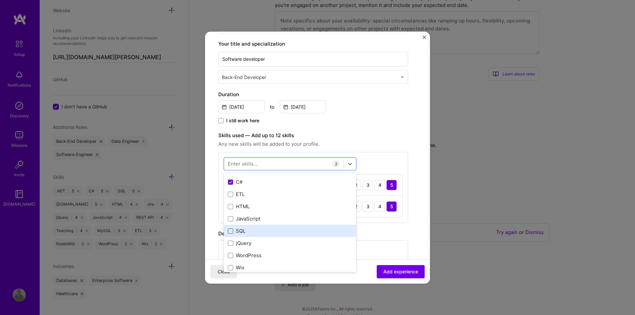
click at [229, 233] on span at bounding box center [230, 230] width 5 height 5
click at [0, 0] on input "checkbox" at bounding box center [0, 0] width 0 height 0
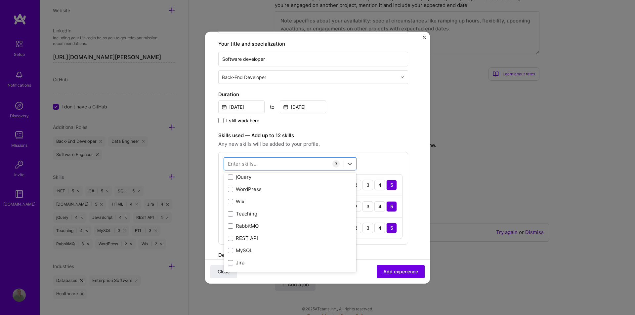
scroll to position [132, 0]
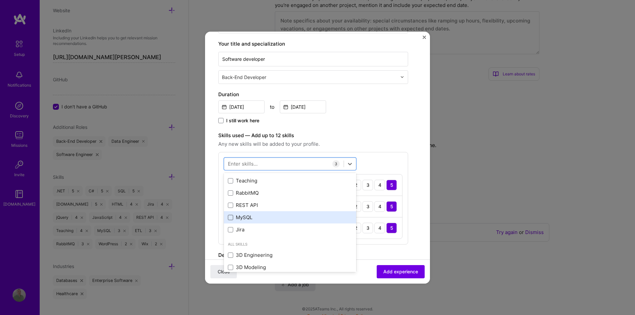
click at [230, 216] on span at bounding box center [230, 217] width 5 height 5
click at [0, 0] on input "checkbox" at bounding box center [0, 0] width 0 height 0
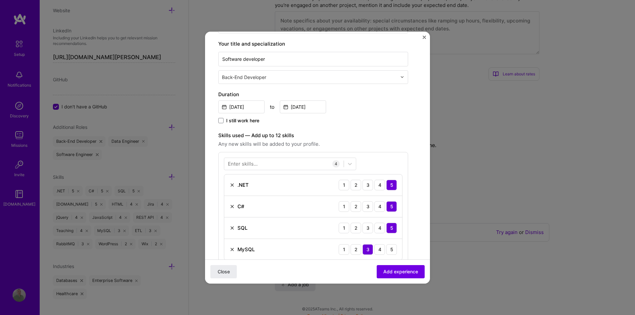
click at [375, 133] on label "Skills used — Add up to 12 skills" at bounding box center [313, 135] width 190 height 8
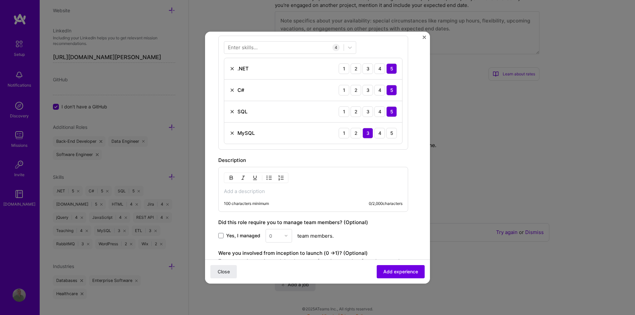
scroll to position [231, 0]
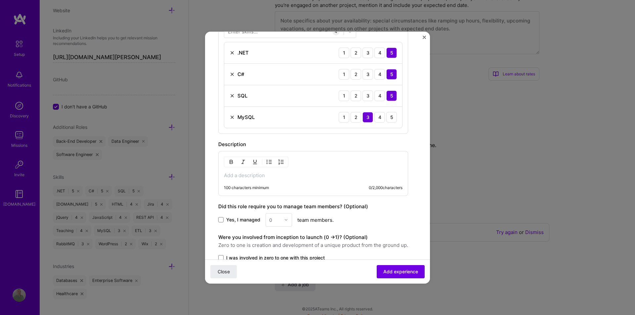
click at [276, 177] on p at bounding box center [313, 175] width 179 height 7
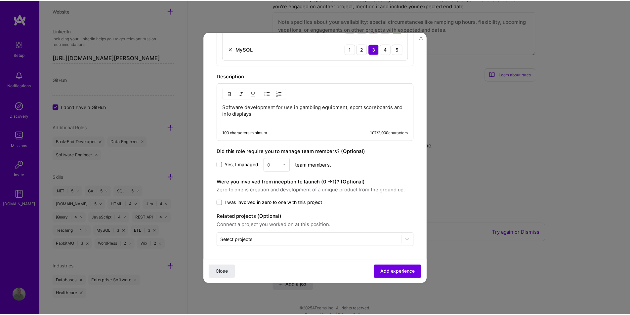
scroll to position [300, 0]
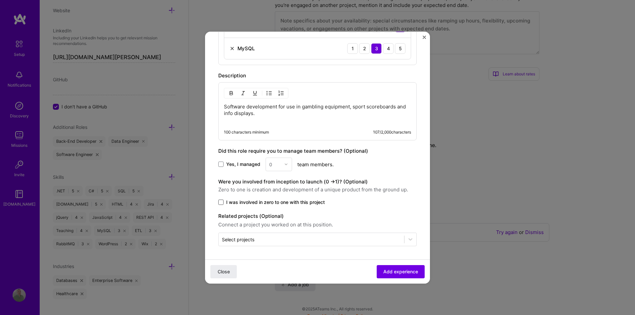
click at [221, 203] on span at bounding box center [220, 201] width 5 height 5
click at [0, 0] on input "I was involved in zero to one with this project" at bounding box center [0, 0] width 0 height 0
click at [409, 239] on div at bounding box center [410, 239] width 12 height 12
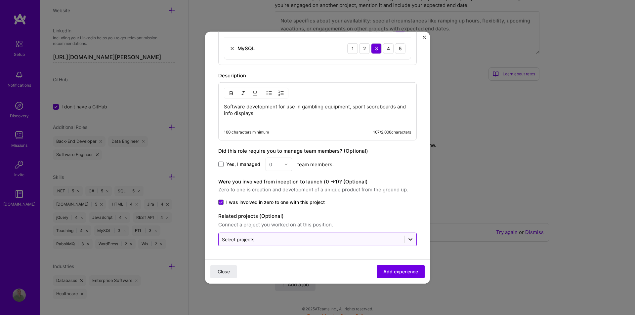
click at [409, 239] on div at bounding box center [410, 239] width 12 height 12
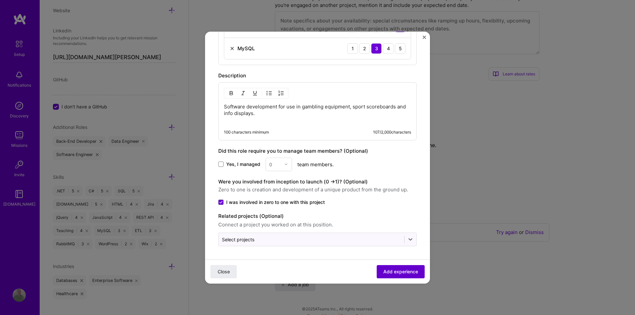
click at [390, 273] on span "Add experience" at bounding box center [400, 271] width 35 height 7
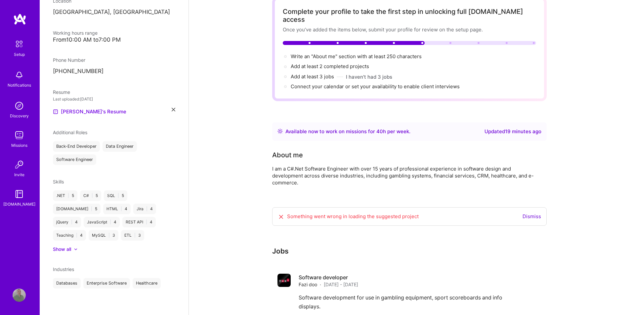
scroll to position [80, 0]
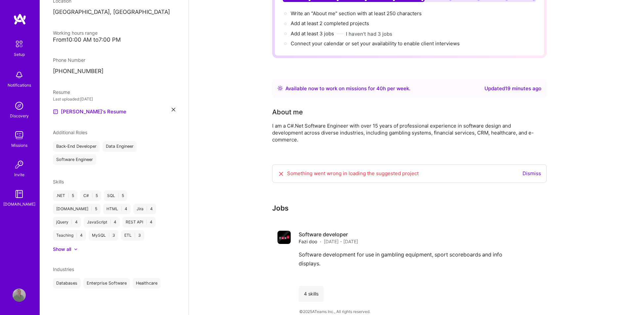
drag, startPoint x: 235, startPoint y: 251, endPoint x: 239, endPoint y: 249, distance: 5.2
click at [235, 251] on div "Complete your profile to take the first step in unlocking full [DOMAIN_NAME] ac…" at bounding box center [409, 134] width 441 height 377
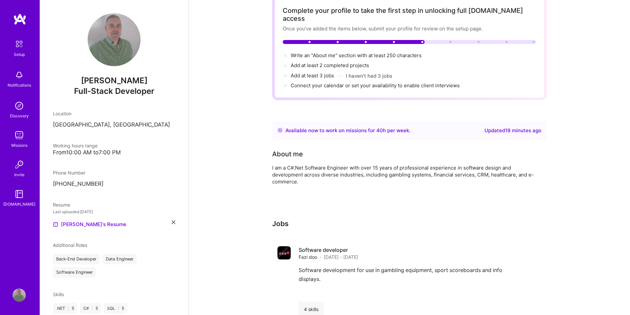
scroll to position [54, 0]
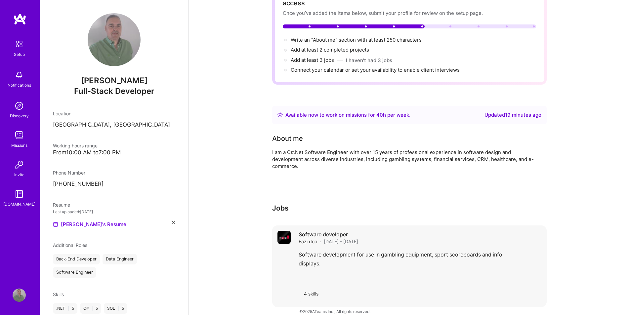
click at [309, 290] on div "4 skills" at bounding box center [311, 294] width 25 height 16
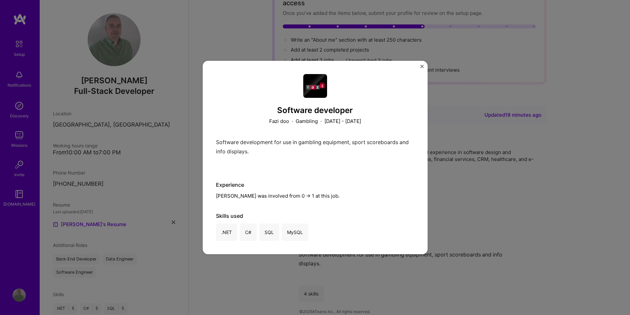
click at [420, 66] on img "Close" at bounding box center [421, 66] width 3 height 3
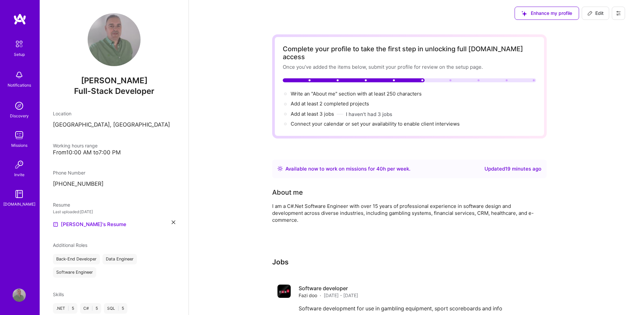
click at [592, 11] on icon at bounding box center [589, 13] width 5 height 5
select select "RS"
select select "Right Now"
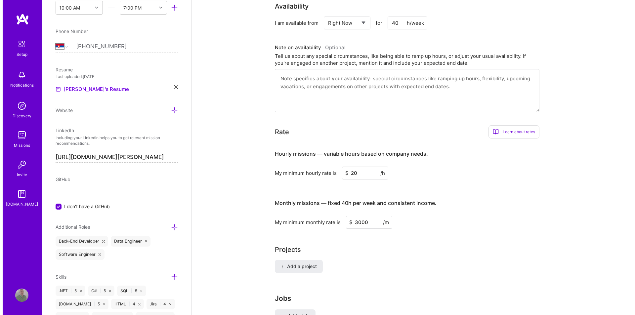
scroll to position [375, 0]
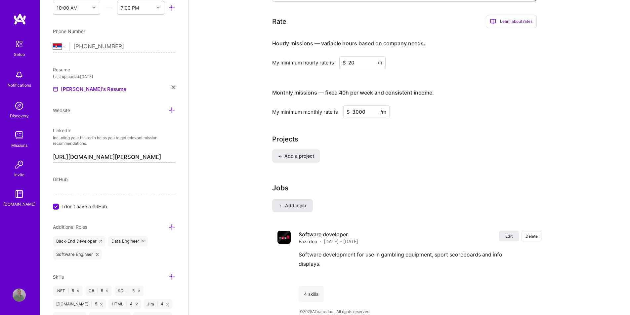
click at [296, 202] on span "Add a job" at bounding box center [292, 205] width 27 height 7
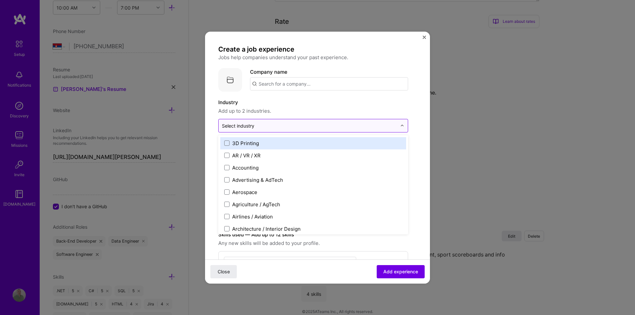
click at [264, 128] on input "text" at bounding box center [309, 125] width 175 height 7
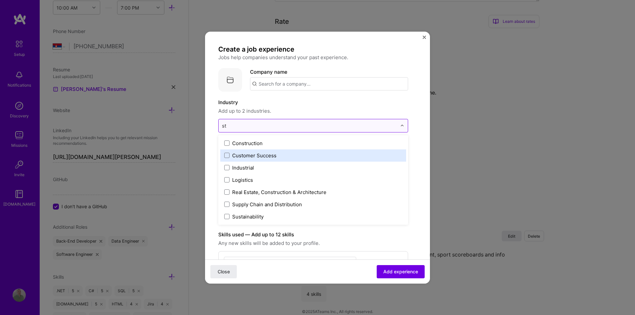
type input "s"
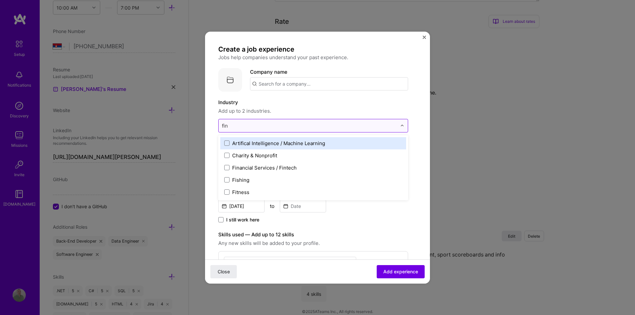
type input "fina"
click at [225, 144] on span at bounding box center [226, 142] width 5 height 5
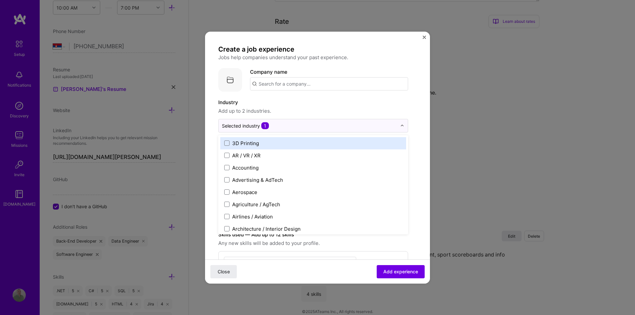
click at [420, 156] on form "Create a job experience Jobs help companies understand your past experience. Co…" at bounding box center [317, 262] width 225 height 435
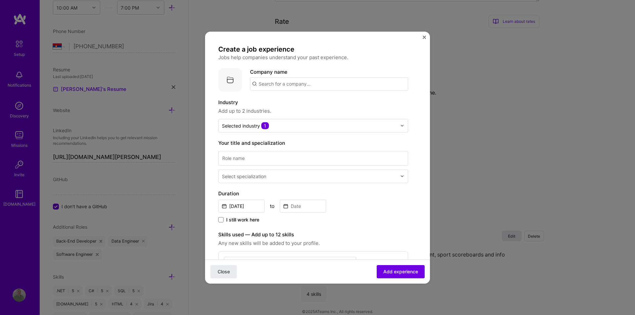
click at [309, 82] on input "text" at bounding box center [329, 83] width 158 height 13
paste input "Accordia Group L"
click at [305, 82] on input "Accordia Group L" at bounding box center [329, 83] width 158 height 13
type input "Accordia Group LLC"
click at [316, 104] on div "Accordia Group LLC" at bounding box center [313, 102] width 53 height 12
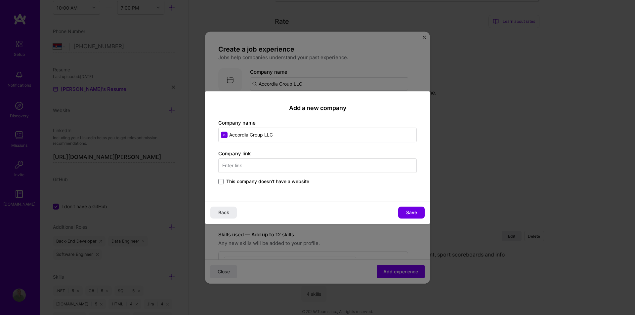
click at [270, 168] on input "text" at bounding box center [317, 165] width 198 height 15
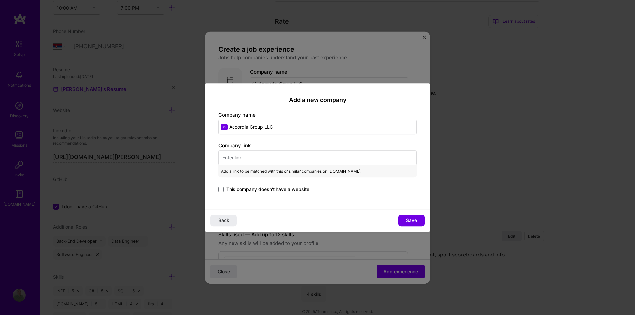
click at [261, 162] on input "text" at bounding box center [317, 157] width 198 height 15
paste input "https://www.accordia-group.com/"
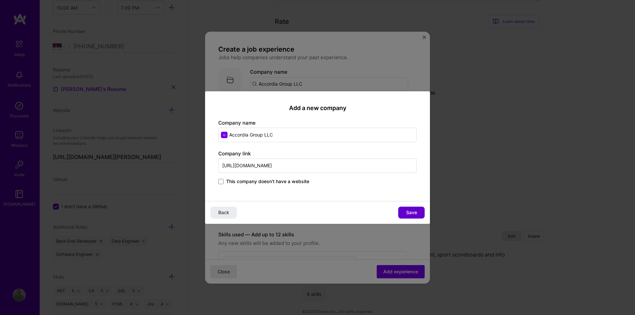
type input "https://www.accordia-group.com/"
click at [412, 213] on span "Save" at bounding box center [411, 212] width 11 height 7
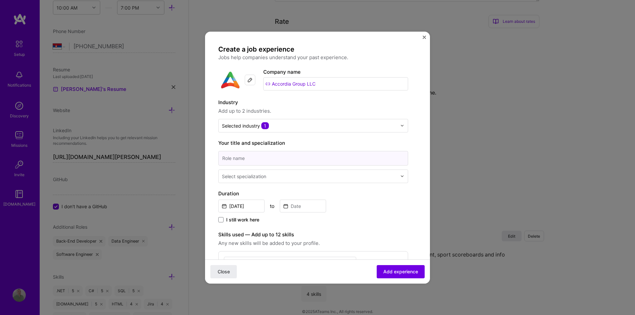
click at [242, 159] on input at bounding box center [313, 158] width 190 height 15
paste input "Software develo"
type input "Software develo"
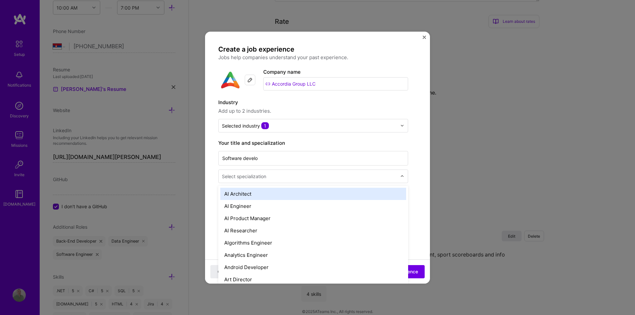
click at [380, 178] on input "text" at bounding box center [310, 176] width 176 height 7
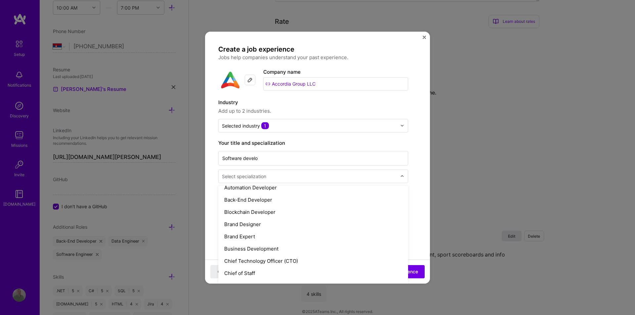
scroll to position [100, 0]
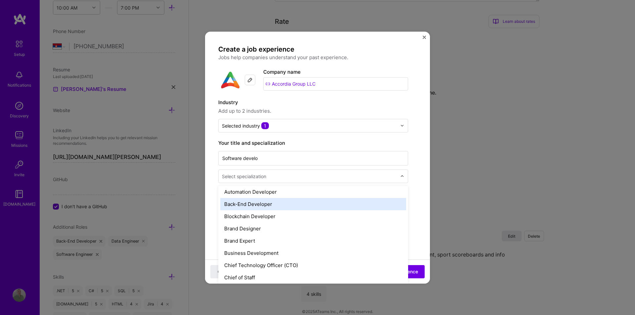
click at [295, 203] on div "Back-End Developer" at bounding box center [313, 204] width 186 height 12
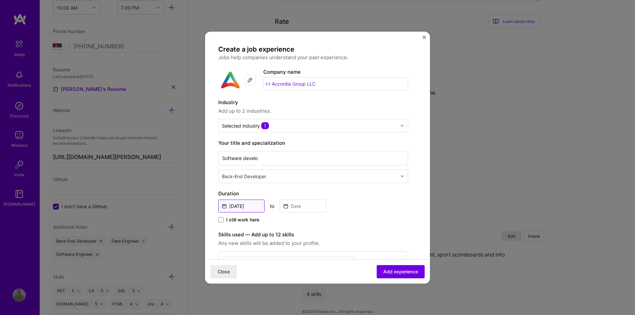
click at [256, 204] on input "[DATE]" at bounding box center [241, 205] width 46 height 13
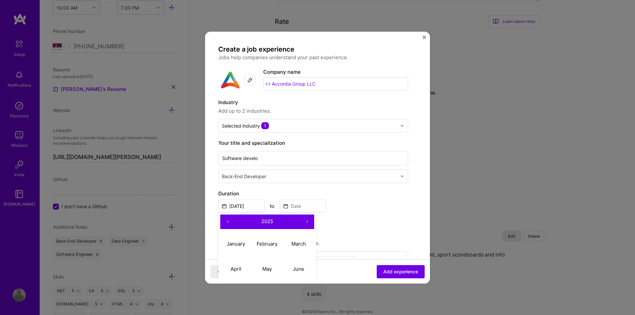
click at [226, 221] on button "‹" at bounding box center [227, 221] width 15 height 15
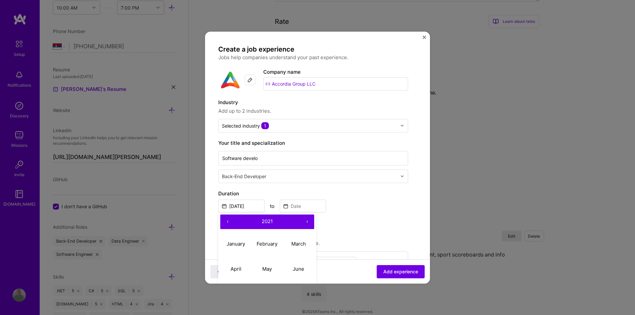
click at [226, 221] on button "‹" at bounding box center [227, 221] width 15 height 15
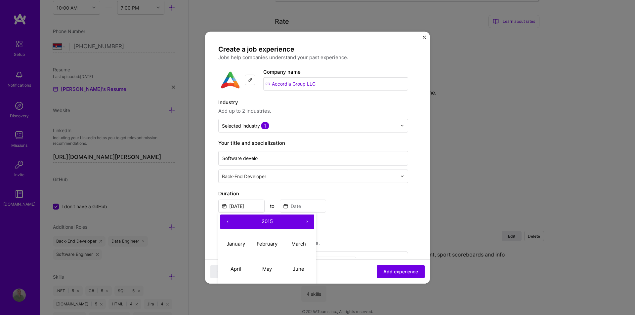
click at [226, 221] on button "‹" at bounding box center [227, 221] width 15 height 15
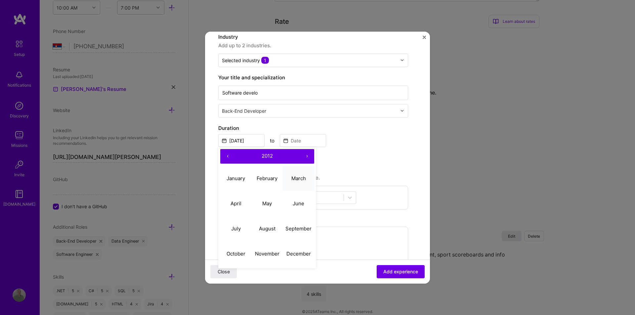
scroll to position [66, 0]
click at [304, 250] on abbr "December" at bounding box center [298, 253] width 24 height 6
type input "Dec, 2012"
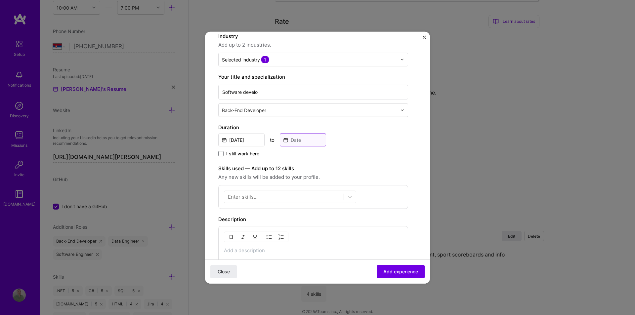
click at [310, 138] on input at bounding box center [303, 139] width 46 height 13
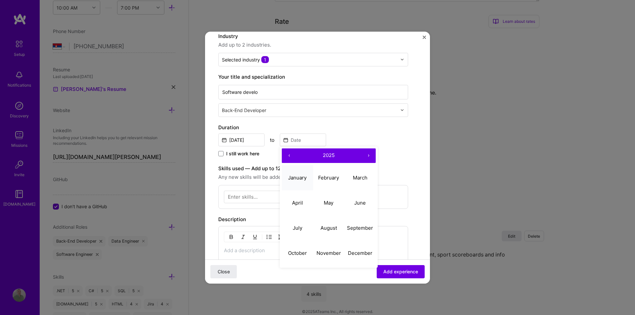
click at [297, 177] on abbr "January" at bounding box center [297, 178] width 19 height 6
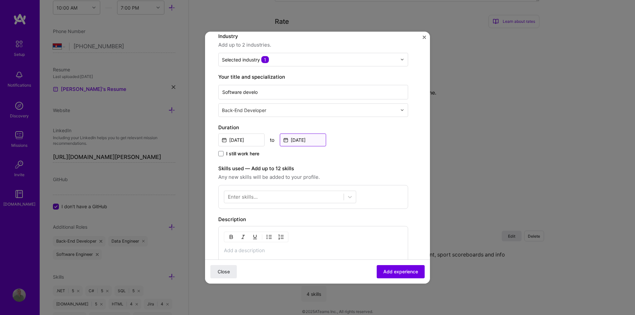
click at [309, 138] on input "Jan, 2025" at bounding box center [303, 139] width 46 height 13
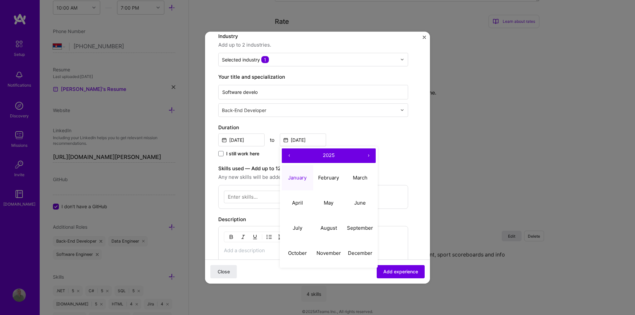
click at [291, 153] on button "‹" at bounding box center [289, 155] width 15 height 15
click at [289, 154] on button "‹" at bounding box center [289, 155] width 15 height 15
click at [288, 156] on button "‹" at bounding box center [289, 155] width 15 height 15
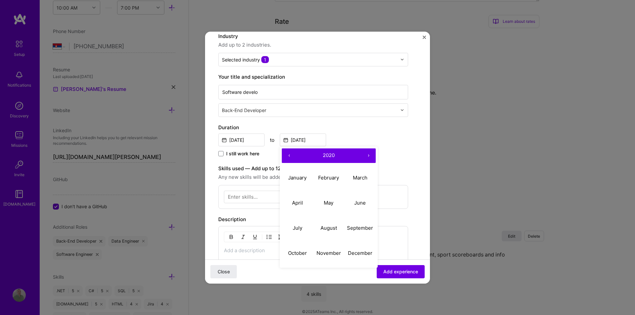
click at [288, 156] on button "‹" at bounding box center [289, 155] width 15 height 15
click at [295, 181] on button "January" at bounding box center [297, 177] width 31 height 25
type input "Jan, 2019"
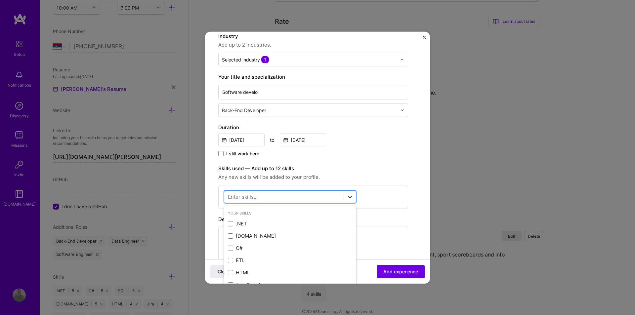
click at [351, 198] on icon at bounding box center [349, 196] width 7 height 7
click at [229, 224] on span at bounding box center [230, 223] width 5 height 5
click at [0, 0] on input "checkbox" at bounding box center [0, 0] width 0 height 0
click at [230, 250] on span at bounding box center [230, 248] width 5 height 5
click at [0, 0] on input "checkbox" at bounding box center [0, 0] width 0 height 0
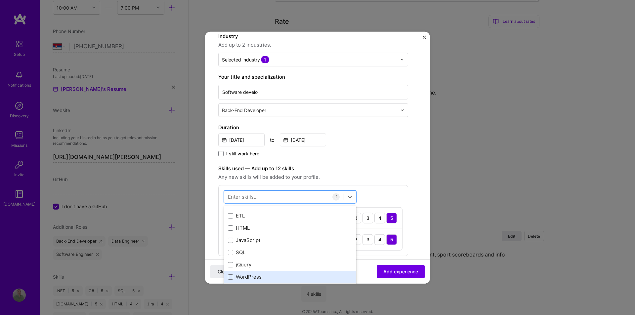
scroll to position [33, 0]
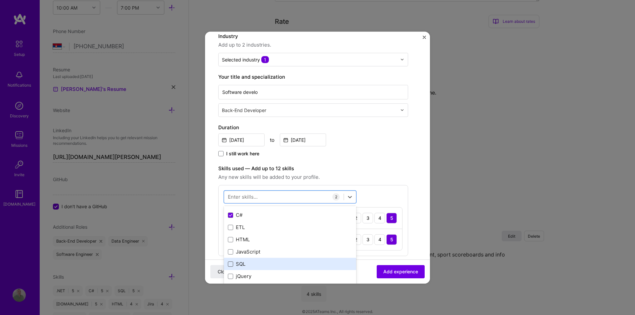
click at [228, 264] on span at bounding box center [230, 263] width 5 height 5
click at [0, 0] on input "checkbox" at bounding box center [0, 0] width 0 height 0
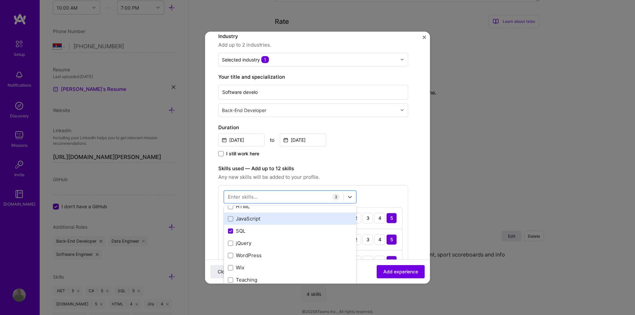
scroll to position [99, 0]
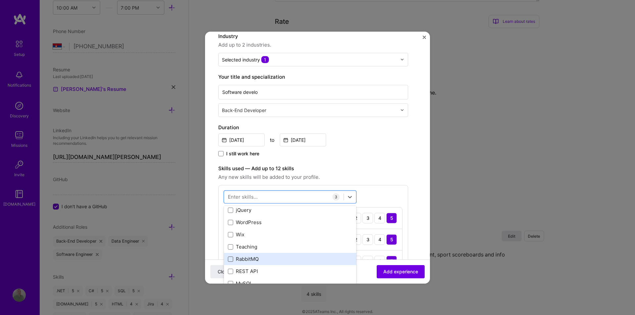
click at [230, 260] on span at bounding box center [230, 259] width 5 height 5
click at [0, 0] on input "checkbox" at bounding box center [0, 0] width 0 height 0
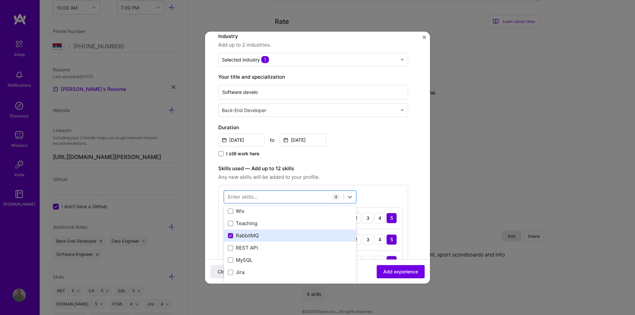
scroll to position [132, 0]
click at [229, 240] on span at bounding box center [230, 238] width 5 height 5
click at [0, 0] on input "checkbox" at bounding box center [0, 0] width 0 height 0
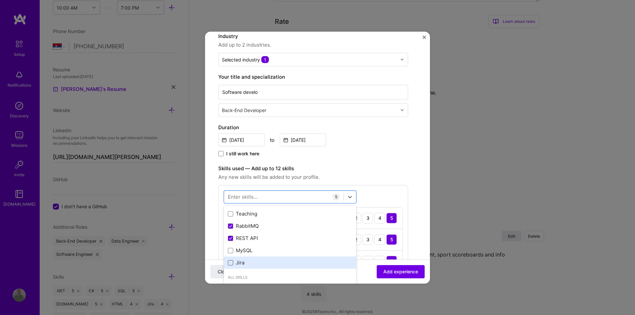
click at [230, 263] on span at bounding box center [230, 262] width 5 height 5
click at [0, 0] on input "checkbox" at bounding box center [0, 0] width 0 height 0
click at [414, 173] on form "Create a job experience Jobs help companies understand your past experience. Co…" at bounding box center [317, 263] width 225 height 569
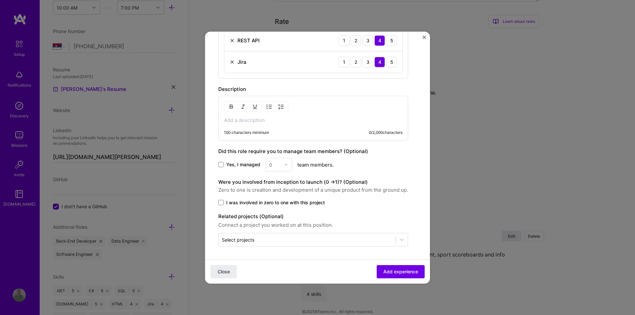
scroll to position [330, 0]
click at [241, 116] on p at bounding box center [313, 119] width 179 height 7
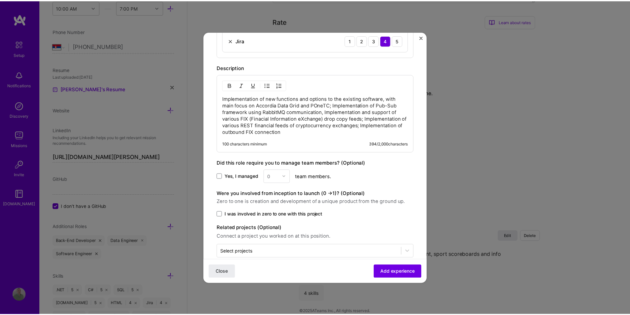
scroll to position [363, 0]
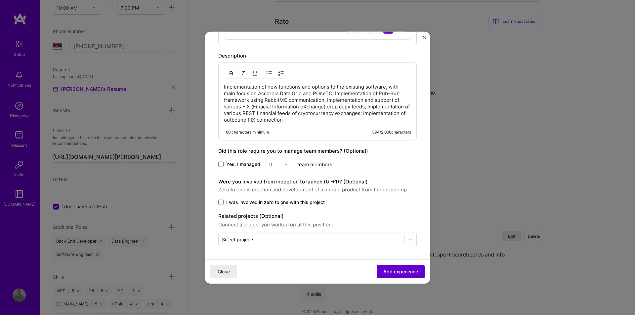
click at [394, 271] on span "Add experience" at bounding box center [400, 271] width 35 height 7
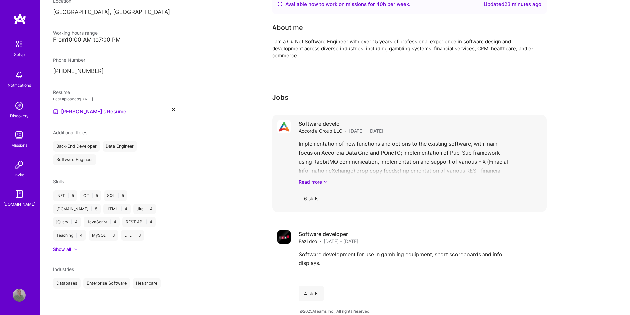
scroll to position [164, 0]
click at [324, 120] on h4 "Software develo" at bounding box center [341, 123] width 85 height 7
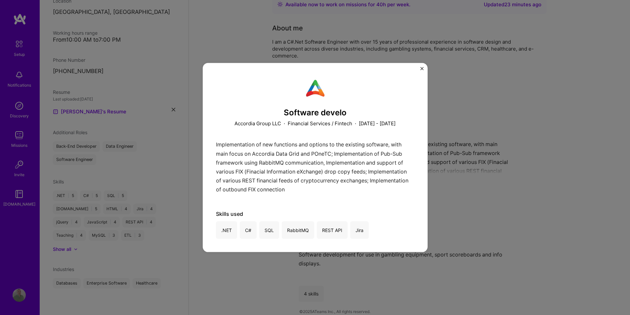
click at [422, 66] on div "Software develo Accordia Group LLC · Financial Services / Fintech · December 20…" at bounding box center [315, 157] width 225 height 189
click at [421, 70] on img "Close" at bounding box center [421, 68] width 3 height 3
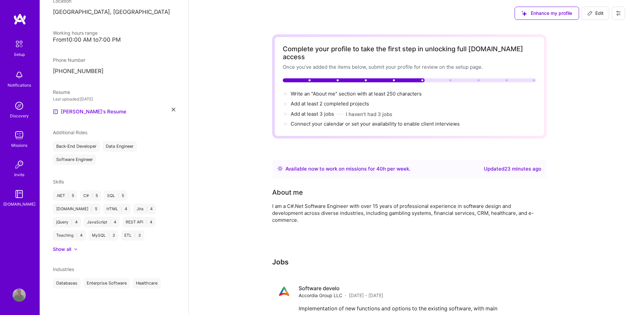
click at [595, 13] on span "Edit" at bounding box center [595, 13] width 16 height 7
select select "RS"
select select "Right Now"
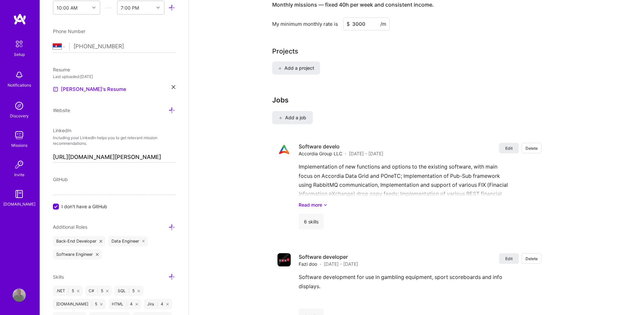
scroll to position [485, 0]
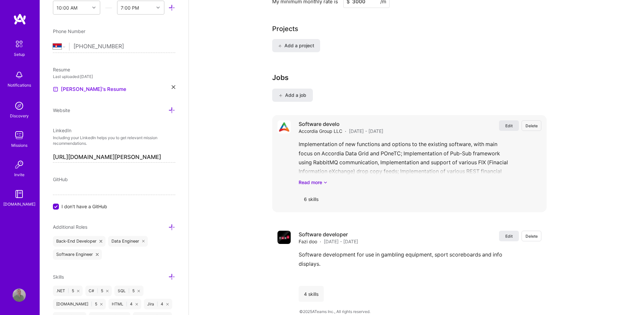
click at [508, 123] on span "Edit" at bounding box center [508, 126] width 7 height 6
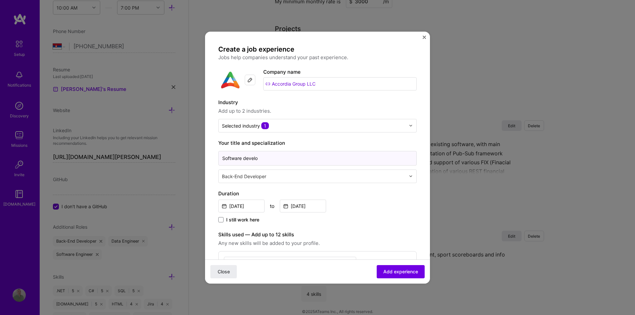
click at [266, 159] on input "Software develo" at bounding box center [317, 158] width 198 height 15
type input "Software developer"
click at [394, 269] on span "Add experience" at bounding box center [400, 271] width 35 height 7
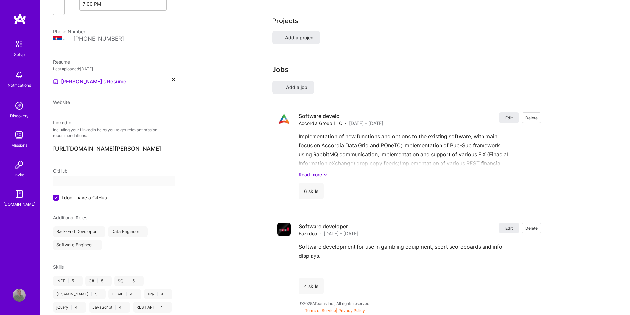
scroll to position [26, 0]
select select "RS"
select select "Right Now"
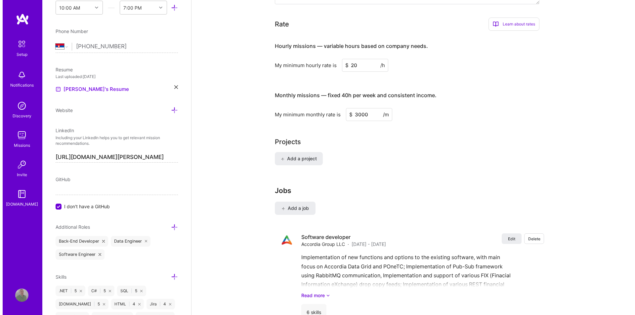
scroll to position [485, 0]
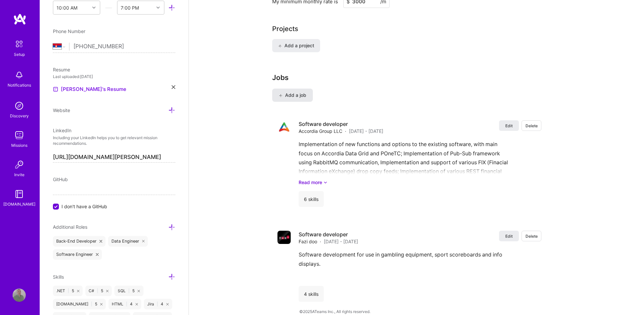
click at [301, 92] on span "Add a job" at bounding box center [292, 95] width 27 height 7
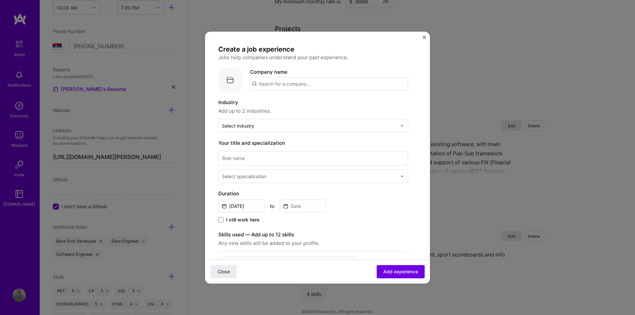
click at [299, 81] on input "text" at bounding box center [329, 83] width 158 height 13
paste input "Profitoptics"
type input "Profitoptics"
click at [308, 103] on div "Profitoptics" at bounding box center [304, 102] width 34 height 12
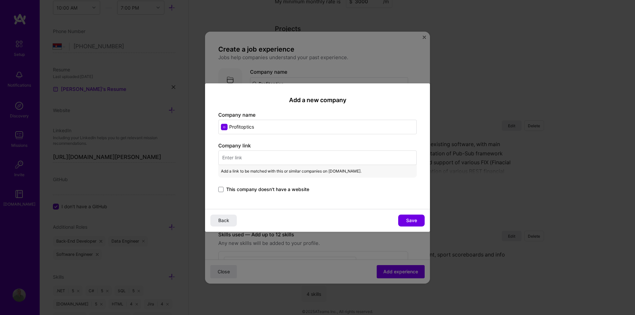
click at [238, 158] on input "text" at bounding box center [317, 157] width 198 height 15
paste input "Profitoptics"
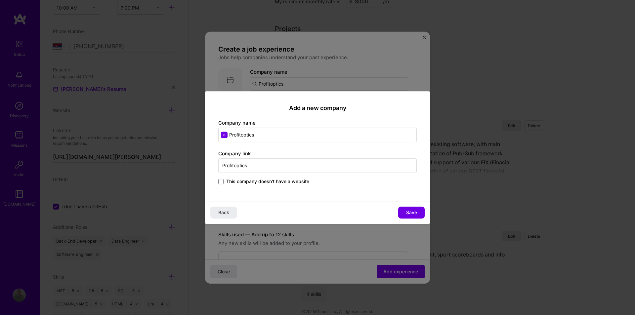
click at [262, 164] on input "Profitoptics" at bounding box center [317, 165] width 198 height 15
click at [260, 166] on input "Profitoptics" at bounding box center [317, 165] width 198 height 15
click at [259, 166] on input "Profitoptics" at bounding box center [317, 165] width 198 height 15
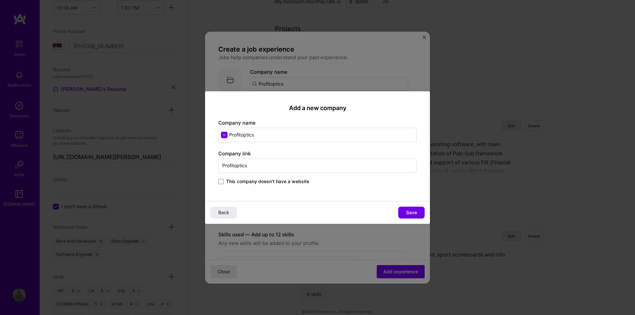
click at [259, 166] on input "Profitoptics" at bounding box center [317, 165] width 198 height 15
paste input "https://profitoptics.com"
type input "https://profitoptics.com"
click at [410, 212] on span "Save" at bounding box center [411, 212] width 11 height 7
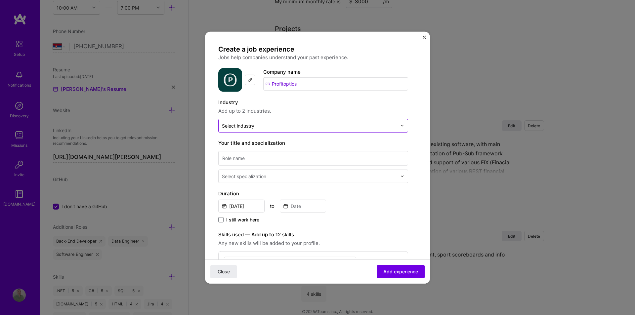
click at [309, 127] on input "text" at bounding box center [309, 125] width 175 height 7
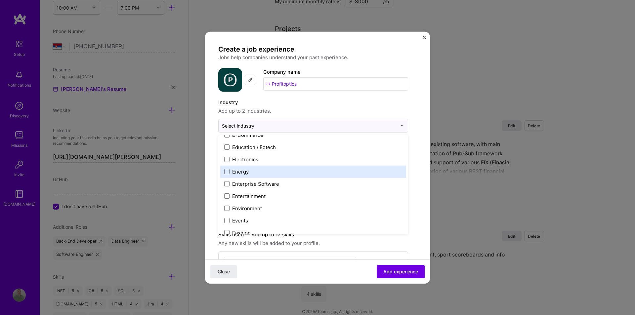
scroll to position [628, 0]
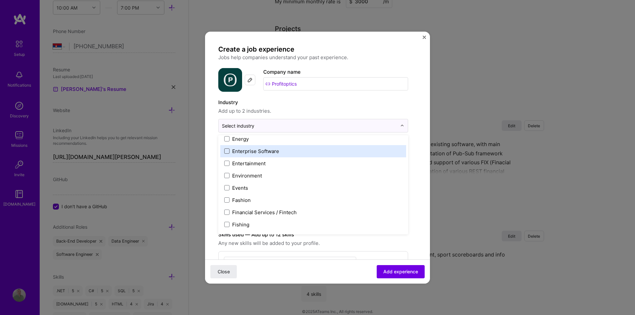
click at [227, 148] on span at bounding box center [226, 150] width 5 height 5
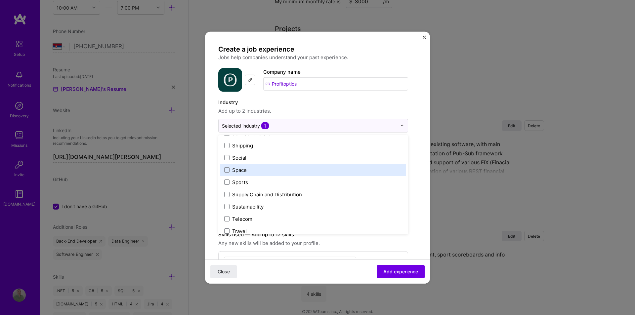
scroll to position [1373, 0]
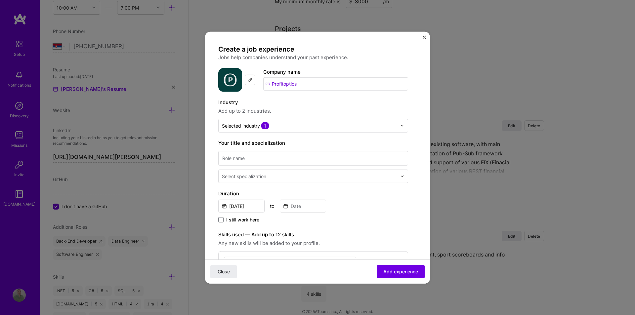
click at [416, 213] on form "Create a job experience Jobs help companies understand your past experience. Co…" at bounding box center [317, 262] width 225 height 435
click at [243, 157] on input at bounding box center [313, 158] width 190 height 15
paste input "Software developer"
type input "Software developer"
click at [405, 177] on div at bounding box center [404, 176] width 8 height 13
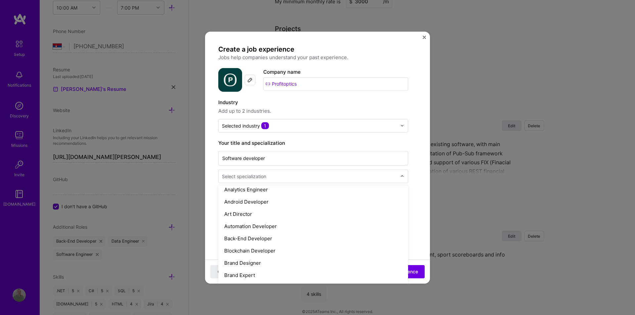
scroll to position [66, 0]
click at [321, 175] on input "text" at bounding box center [310, 176] width 176 height 7
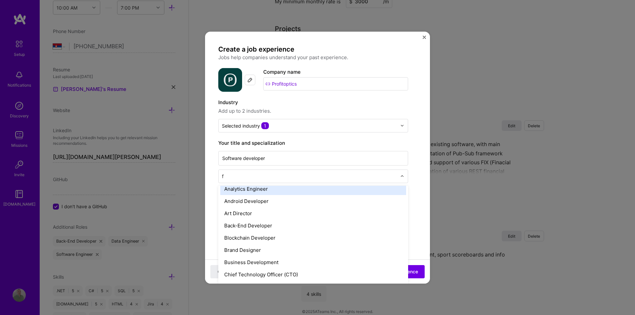
type input "fu"
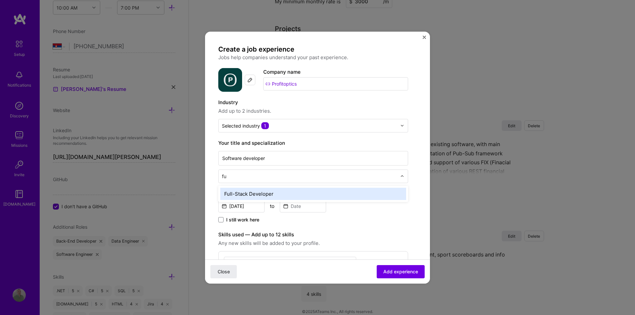
scroll to position [0, 0]
click at [289, 188] on div "Full-Stack Developer" at bounding box center [313, 193] width 186 height 12
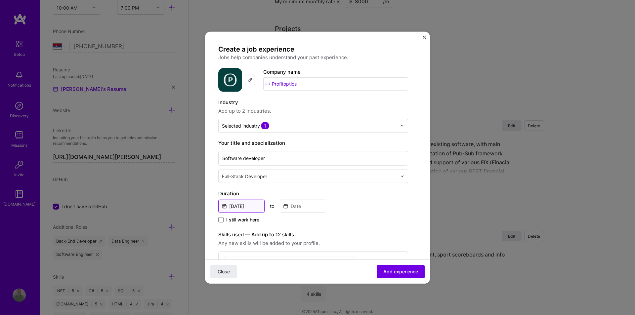
click at [250, 208] on input "[DATE]" at bounding box center [241, 205] width 46 height 13
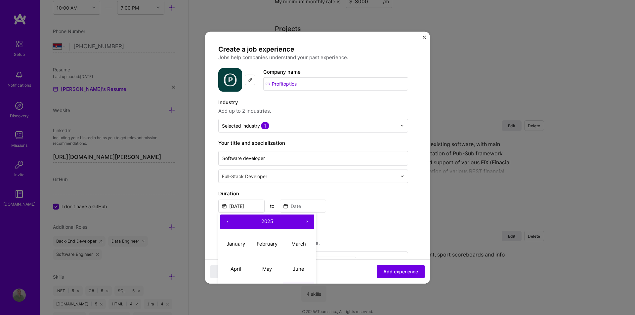
click at [228, 223] on button "‹" at bounding box center [227, 221] width 15 height 15
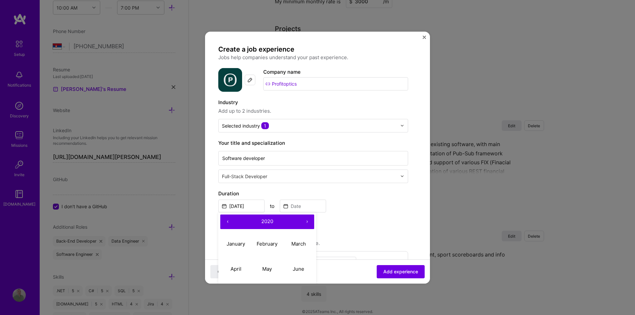
click at [228, 223] on button "‹" at bounding box center [227, 221] width 15 height 15
click at [263, 244] on abbr "February" at bounding box center [267, 244] width 21 height 6
type input "Feb, 2019"
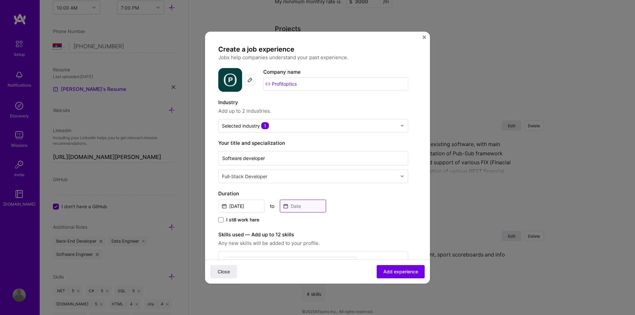
click at [307, 205] on input at bounding box center [303, 205] width 46 height 13
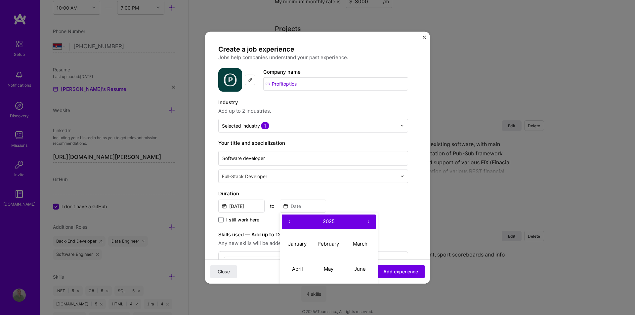
click at [287, 221] on button "‹" at bounding box center [289, 221] width 15 height 15
click at [294, 242] on abbr "January" at bounding box center [297, 244] width 19 height 6
type input "Jan, 2024"
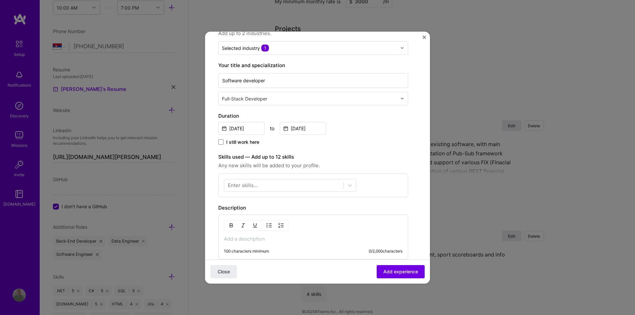
scroll to position [99, 0]
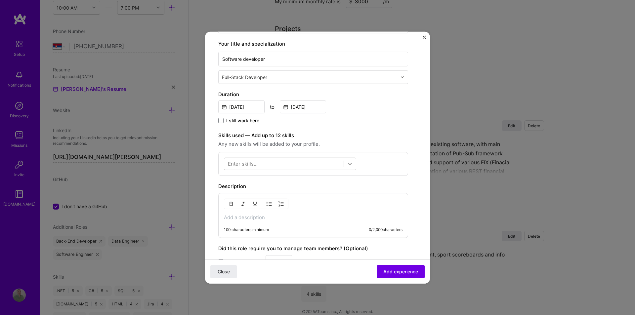
click at [350, 163] on icon at bounding box center [349, 163] width 7 height 7
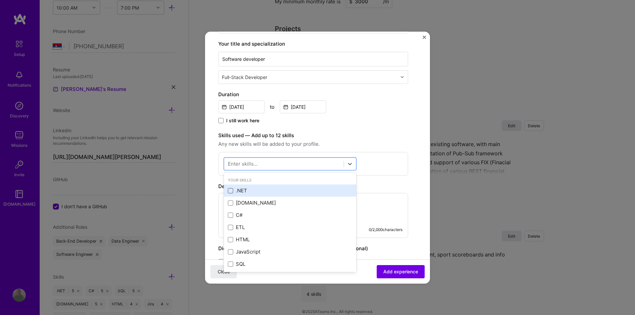
click at [229, 192] on span at bounding box center [230, 190] width 5 height 5
click at [0, 0] on input "checkbox" at bounding box center [0, 0] width 0 height 0
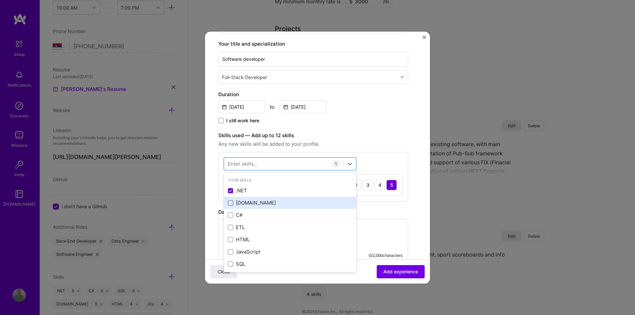
click at [231, 202] on span at bounding box center [230, 202] width 5 height 5
click at [0, 0] on input "checkbox" at bounding box center [0, 0] width 0 height 0
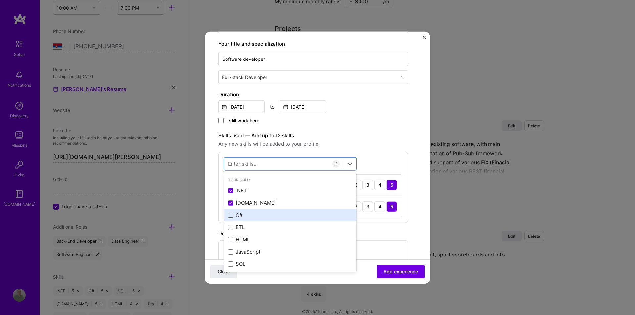
click at [231, 213] on span at bounding box center [230, 215] width 5 height 5
click at [0, 0] on input "checkbox" at bounding box center [0, 0] width 0 height 0
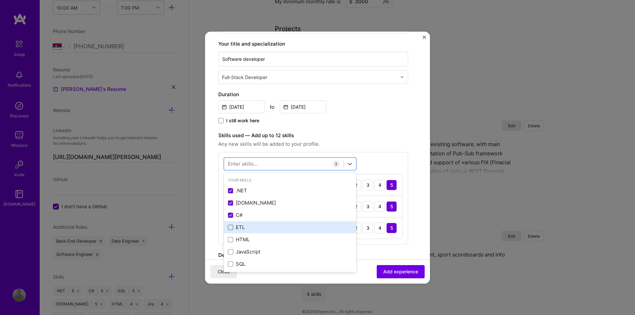
click at [229, 227] on span at bounding box center [230, 227] width 5 height 5
click at [0, 0] on input "checkbox" at bounding box center [0, 0] width 0 height 0
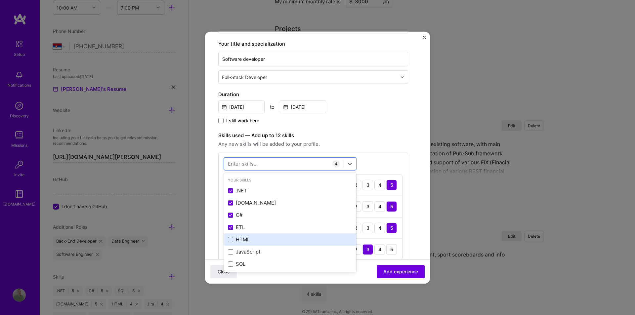
click at [229, 240] on span at bounding box center [230, 239] width 5 height 5
click at [0, 0] on input "checkbox" at bounding box center [0, 0] width 0 height 0
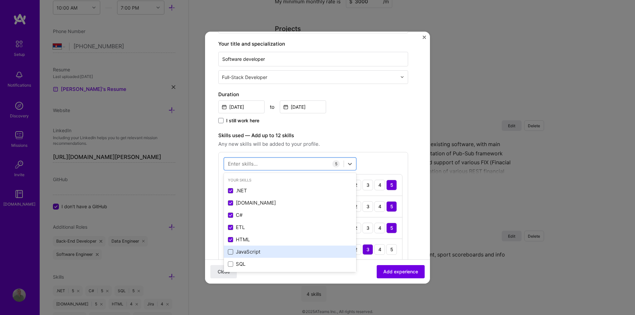
click at [228, 252] on span at bounding box center [230, 251] width 5 height 5
click at [0, 0] on input "checkbox" at bounding box center [0, 0] width 0 height 0
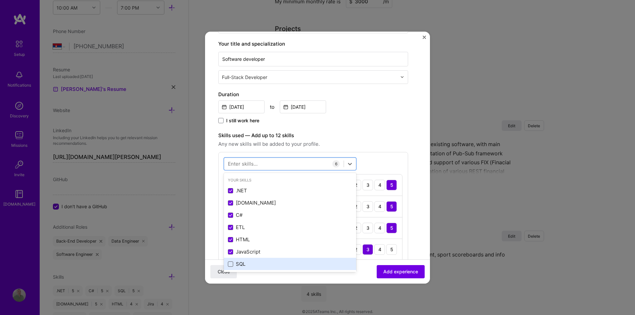
click at [232, 264] on span at bounding box center [230, 263] width 5 height 5
click at [0, 0] on input "checkbox" at bounding box center [0, 0] width 0 height 0
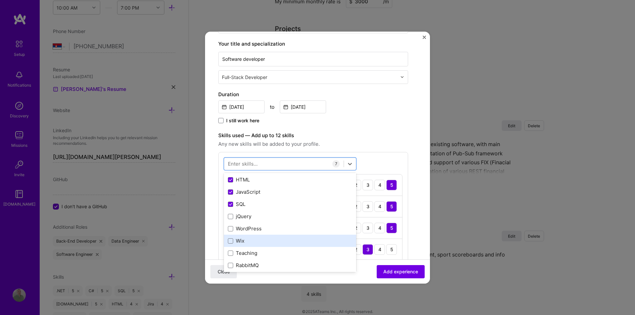
scroll to position [66, 0]
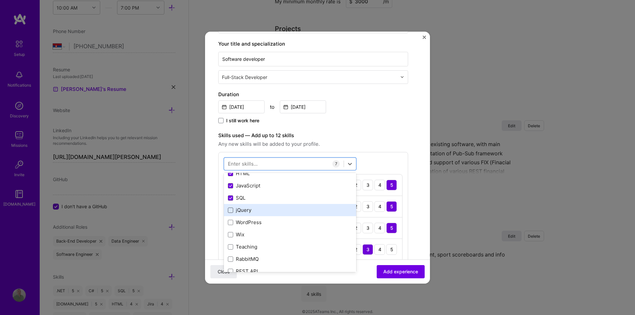
click at [228, 211] on span at bounding box center [230, 210] width 5 height 5
click at [0, 0] on input "checkbox" at bounding box center [0, 0] width 0 height 0
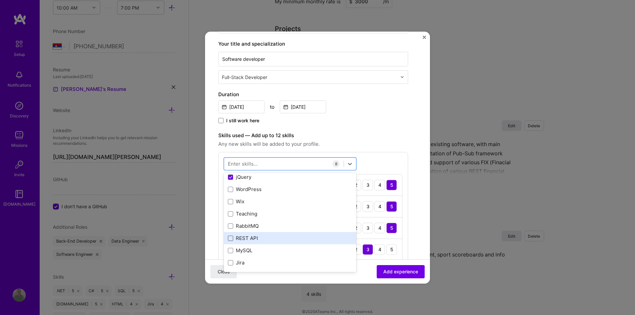
click at [231, 239] on span at bounding box center [230, 238] width 5 height 5
click at [0, 0] on input "checkbox" at bounding box center [0, 0] width 0 height 0
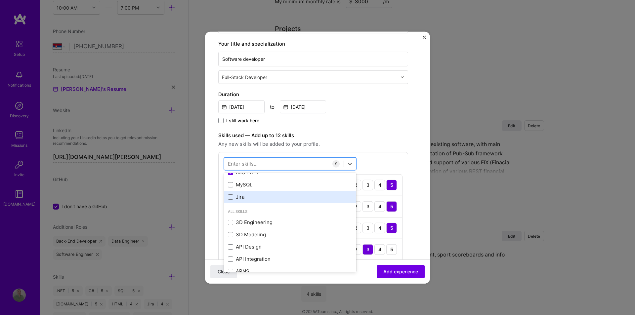
scroll to position [165, 0]
click at [232, 199] on div "Jira" at bounding box center [290, 196] width 124 height 7
click at [418, 163] on form "Create a job experience Jobs help companies understand your past experience. Co…" at bounding box center [317, 272] width 225 height 655
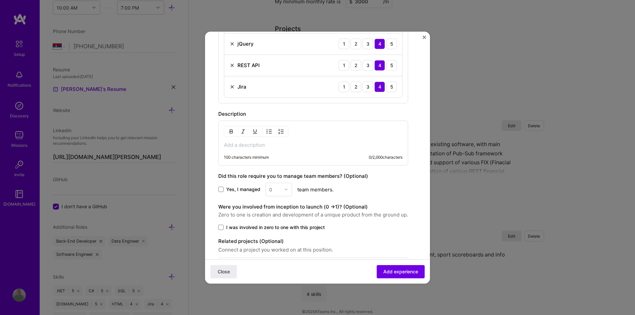
scroll to position [397, 0]
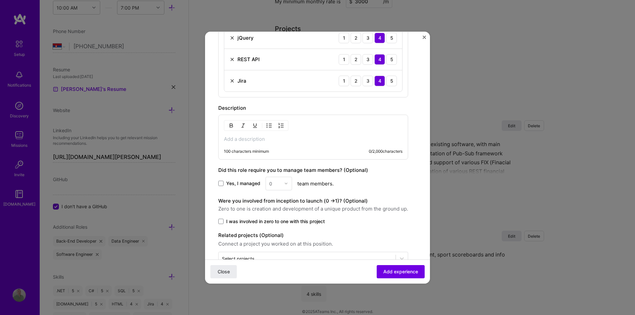
click at [251, 137] on p at bounding box center [313, 139] width 179 height 7
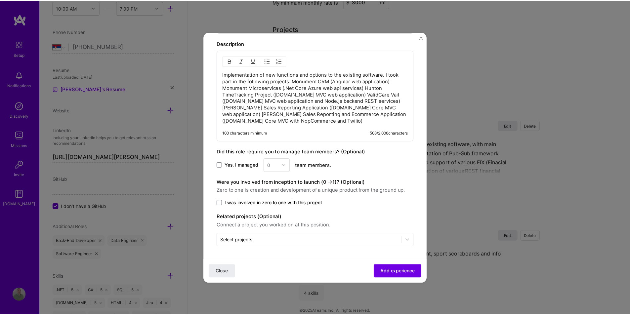
scroll to position [462, 0]
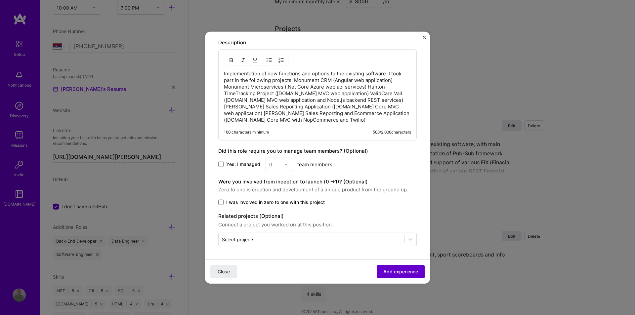
click at [400, 272] on span "Add experience" at bounding box center [400, 271] width 35 height 7
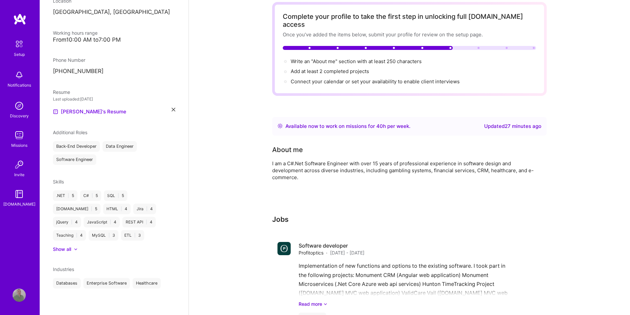
scroll to position [0, 0]
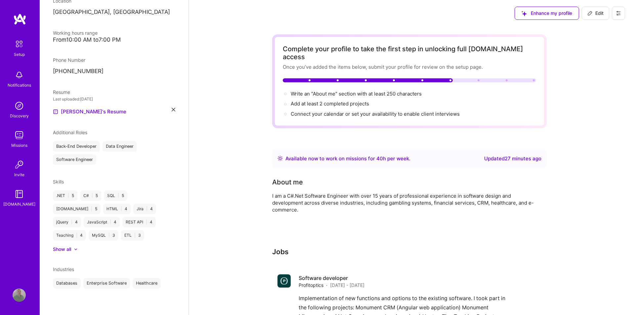
click at [598, 14] on span "Edit" at bounding box center [595, 13] width 16 height 7
select select "RS"
select select "Right Now"
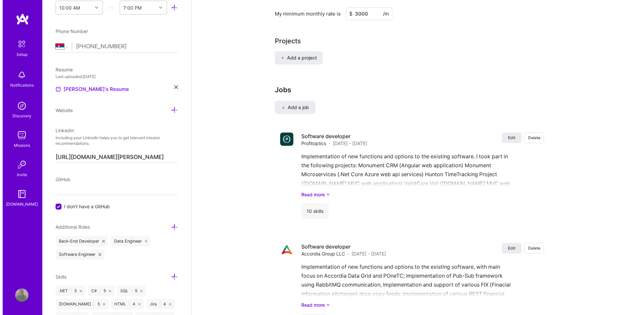
scroll to position [463, 0]
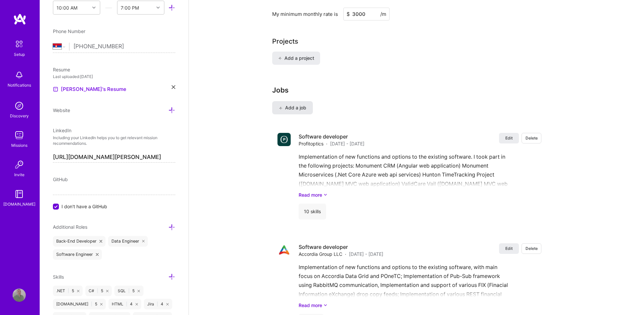
click at [294, 104] on span "Add a job" at bounding box center [292, 107] width 27 height 7
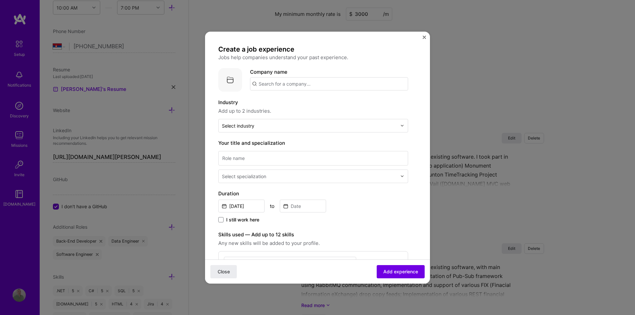
click at [279, 84] on input "text" at bounding box center [329, 83] width 158 height 13
paste input "2i Global Software Solut"
type input "2i Global Software Solut"
click at [323, 101] on div "2i Global Software Solut" at bounding box center [318, 102] width 63 height 12
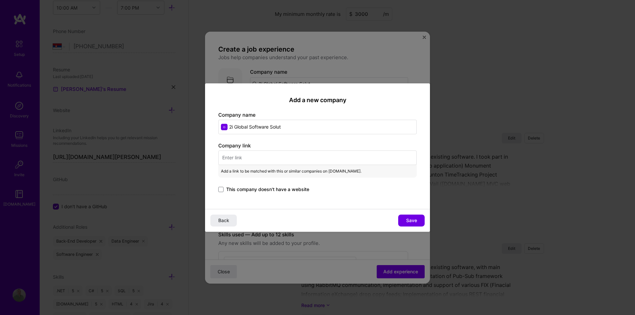
click at [274, 157] on input "text" at bounding box center [317, 157] width 198 height 15
paste input "http://2iglobalsoftware.com/"
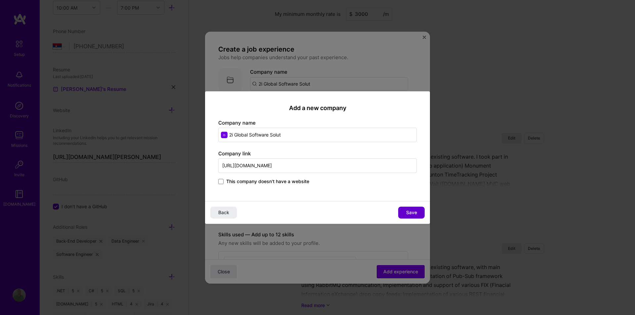
type input "http://2iglobalsoftware.com/"
click at [409, 211] on span "Save" at bounding box center [411, 212] width 11 height 7
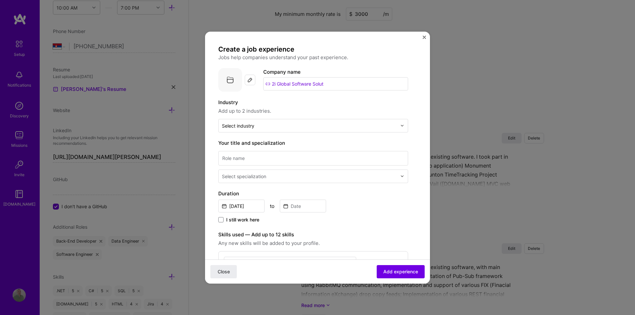
click at [330, 83] on input "2i Global Software Solut" at bounding box center [335, 83] width 145 height 13
type input "2i Global Software Solutions"
click at [328, 101] on div "2i Global Software Solutions" at bounding box center [323, 102] width 73 height 12
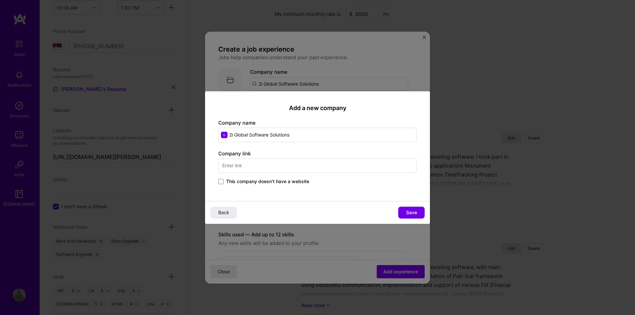
click at [262, 168] on input "text" at bounding box center [317, 165] width 198 height 15
paste input "http://2iglobalsoftware.com/"
click at [231, 165] on input "http://2iglobalsoftware.com/" at bounding box center [317, 165] width 198 height 15
type input "https://2iglobalsoftware.com/"
click at [413, 212] on span "Save" at bounding box center [411, 212] width 11 height 7
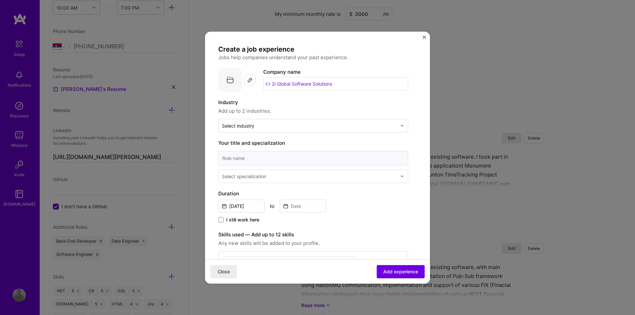
click at [266, 160] on input at bounding box center [313, 158] width 190 height 15
paste input "Senior software engineer"
type input "Senior software engineer"
click at [381, 176] on input "text" at bounding box center [310, 176] width 176 height 7
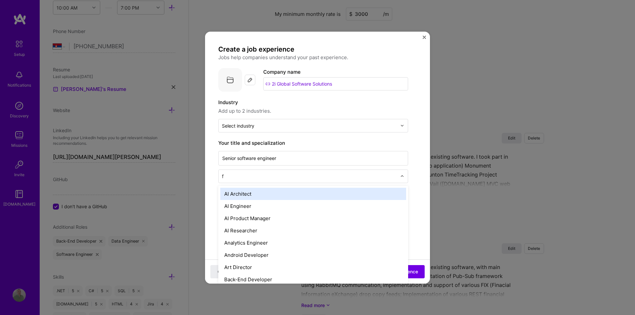
type input "fu"
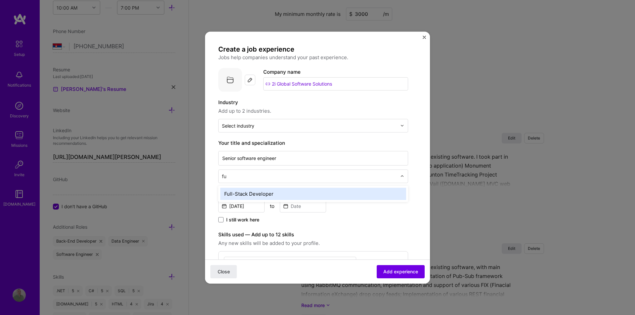
click at [294, 189] on div "Full-Stack Developer" at bounding box center [313, 193] width 186 height 12
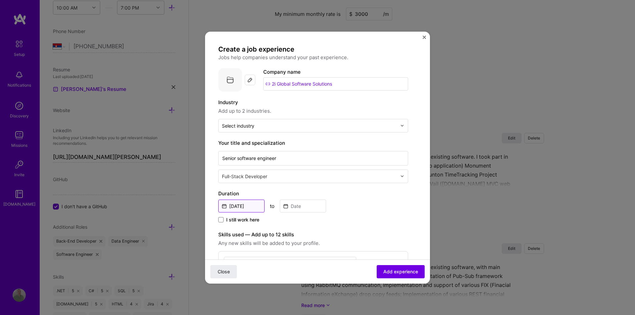
click at [246, 206] on input "[DATE]" at bounding box center [241, 205] width 46 height 13
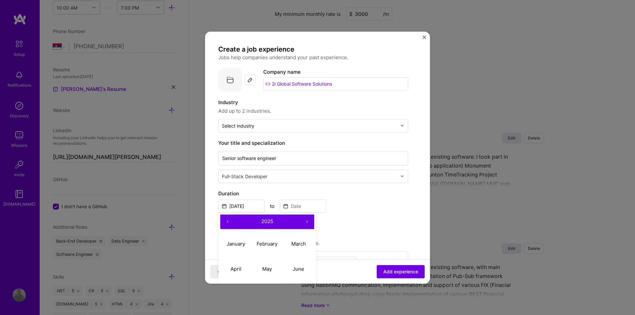
click at [228, 223] on button "‹" at bounding box center [227, 221] width 15 height 15
click at [238, 245] on abbr "January" at bounding box center [235, 244] width 19 height 6
type input "Jan, 2024"
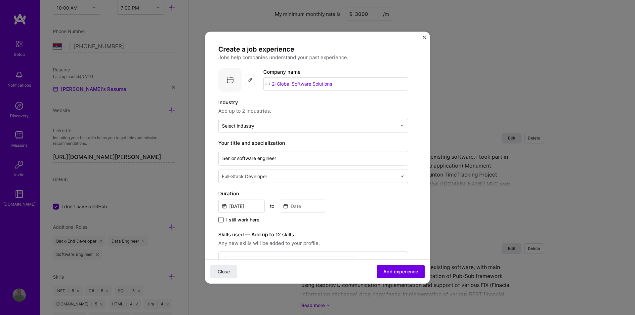
click at [219, 219] on span at bounding box center [220, 219] width 5 height 5
click at [0, 0] on input "I still work here" at bounding box center [0, 0] width 0 height 0
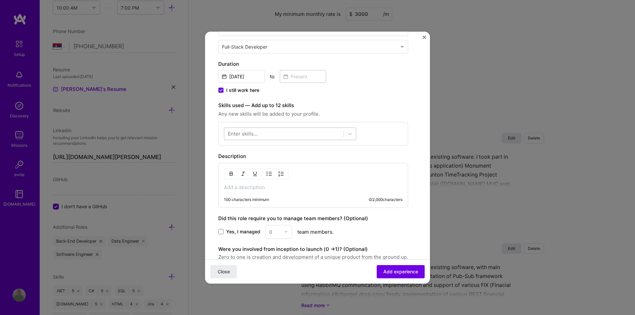
scroll to position [132, 0]
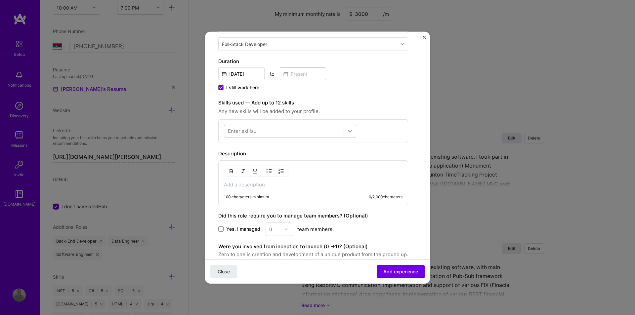
click at [349, 130] on icon at bounding box center [349, 131] width 7 height 7
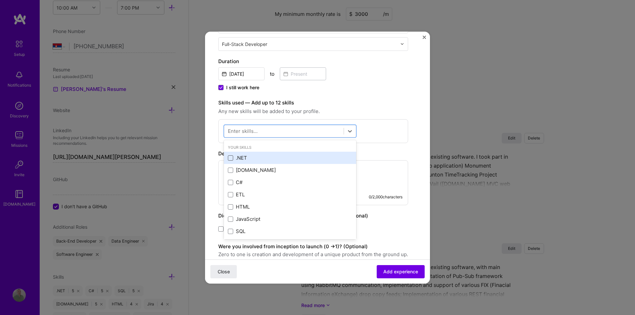
click at [229, 160] on span at bounding box center [230, 157] width 5 height 5
click at [0, 0] on input "checkbox" at bounding box center [0, 0] width 0 height 0
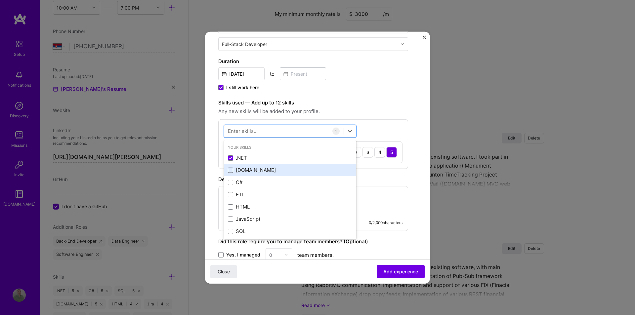
click at [230, 170] on span at bounding box center [230, 170] width 5 height 5
click at [0, 0] on input "checkbox" at bounding box center [0, 0] width 0 height 0
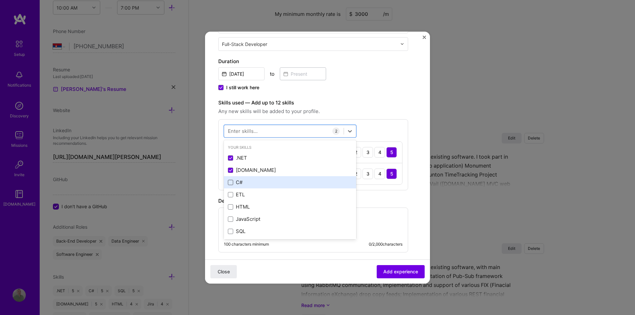
click at [232, 181] on span at bounding box center [230, 182] width 5 height 5
click at [0, 0] on input "checkbox" at bounding box center [0, 0] width 0 height 0
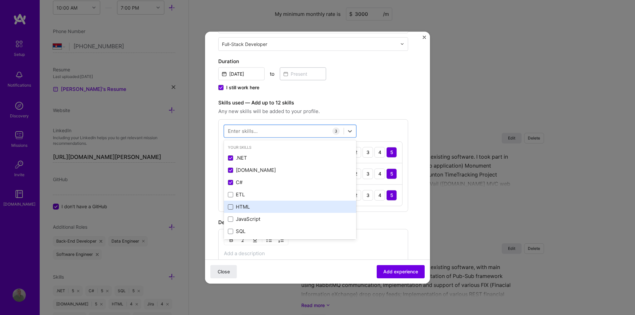
click at [230, 208] on span at bounding box center [230, 206] width 5 height 5
click at [0, 0] on input "checkbox" at bounding box center [0, 0] width 0 height 0
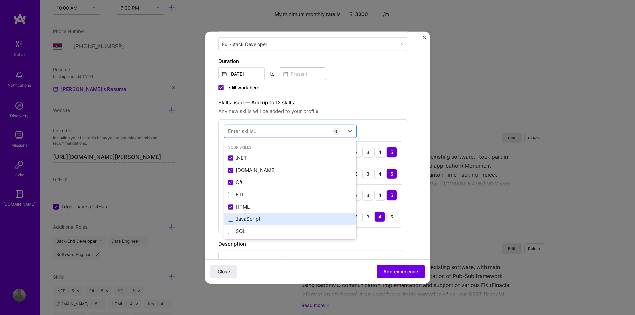
click at [229, 220] on span at bounding box center [230, 219] width 5 height 5
click at [0, 0] on input "checkbox" at bounding box center [0, 0] width 0 height 0
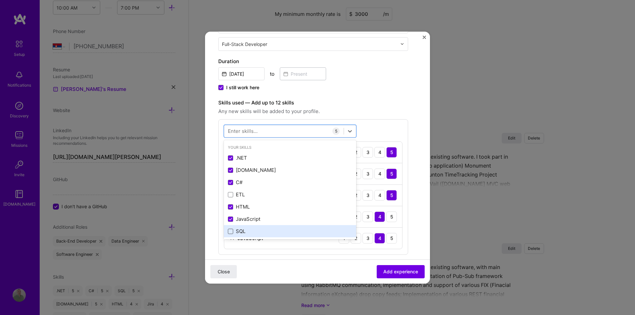
click at [229, 231] on span at bounding box center [230, 231] width 5 height 5
click at [0, 0] on input "checkbox" at bounding box center [0, 0] width 0 height 0
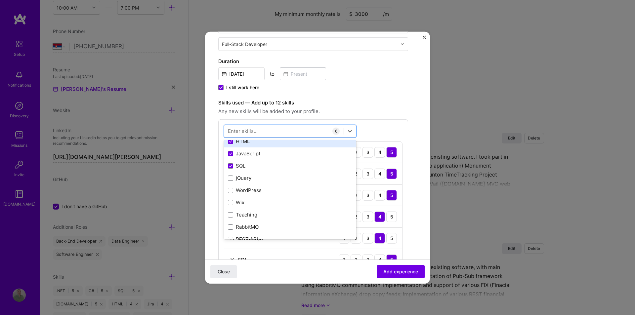
scroll to position [66, 0]
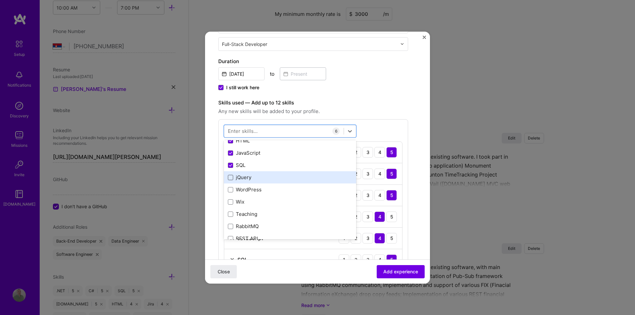
click at [230, 178] on span at bounding box center [230, 177] width 5 height 5
click at [0, 0] on input "checkbox" at bounding box center [0, 0] width 0 height 0
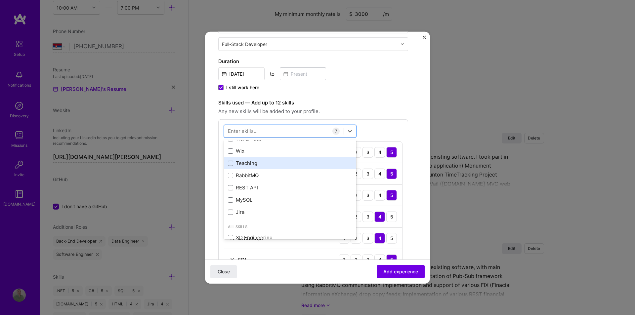
scroll to position [132, 0]
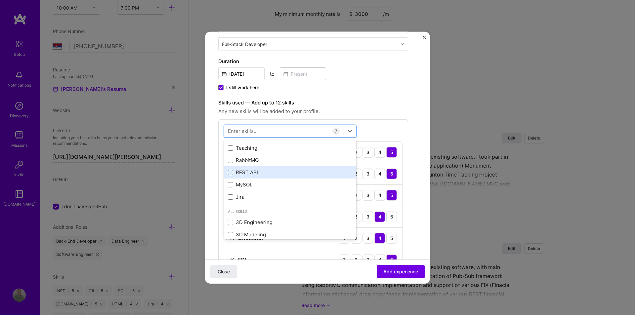
click at [229, 171] on span at bounding box center [230, 172] width 5 height 5
click at [0, 0] on input "checkbox" at bounding box center [0, 0] width 0 height 0
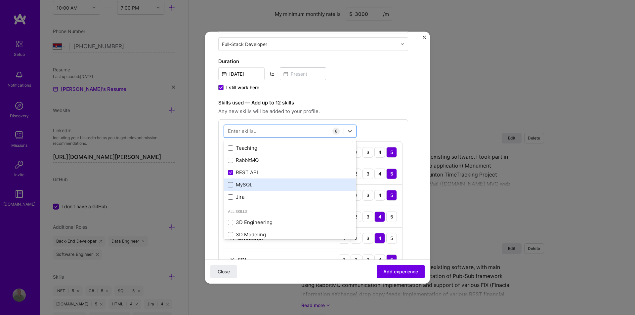
click at [230, 184] on span at bounding box center [230, 184] width 5 height 5
click at [0, 0] on input "checkbox" at bounding box center [0, 0] width 0 height 0
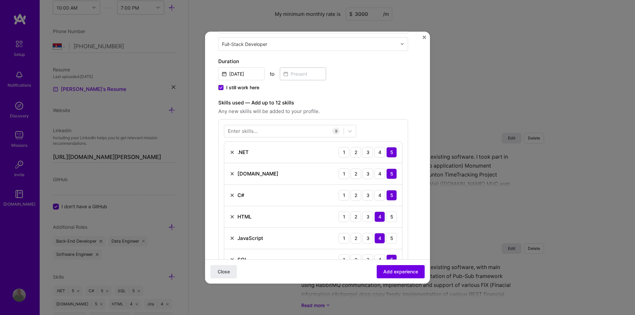
click at [421, 127] on form "Create a job experience Jobs help companies understand your past experience. Co…" at bounding box center [317, 228] width 225 height 633
click at [396, 271] on span "Add experience" at bounding box center [400, 271] width 35 height 7
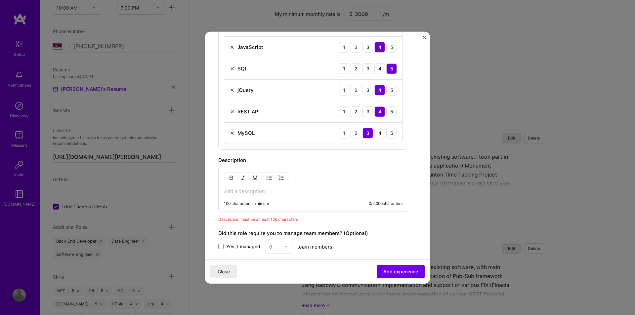
scroll to position [417, 0]
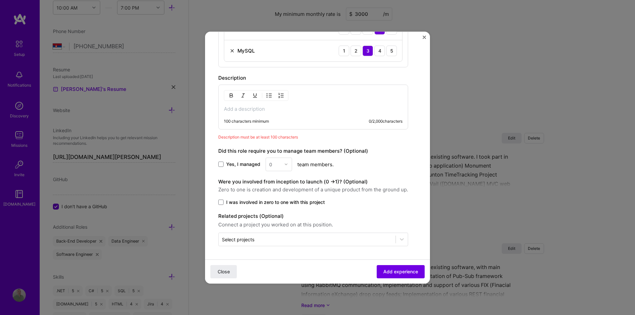
click at [258, 107] on p at bounding box center [313, 108] width 179 height 7
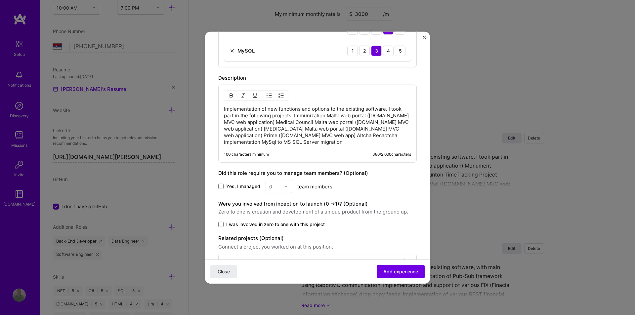
click at [360, 136] on p "Implementation of new functions and options to the existing software. I took pa…" at bounding box center [317, 125] width 187 height 40
click at [281, 136] on p "Implementation of new functions and options to the existing software. I took pa…" at bounding box center [317, 125] width 187 height 40
click at [388, 129] on p "Implementation of new functions and options to the existing software. I took pa…" at bounding box center [317, 125] width 187 height 40
click at [390, 128] on p "Implementation of new functions and options to the existing software. I took pa…" at bounding box center [317, 125] width 187 height 40
click at [389, 127] on p "Implementation of new functions and options to the existing software. I took pa…" at bounding box center [317, 125] width 187 height 40
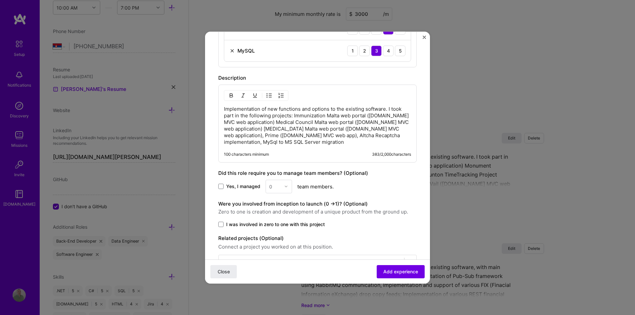
click at [251, 130] on p "Implementation of new functions and options to the existing software. I took pa…" at bounding box center [317, 125] width 187 height 40
click at [263, 122] on p "Implementation of new functions and options to the existing software. I took pa…" at bounding box center [317, 125] width 187 height 40
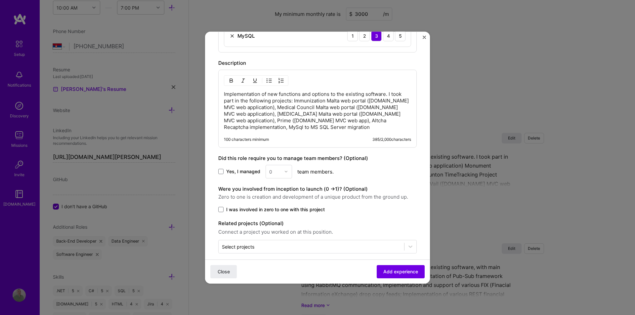
scroll to position [439, 0]
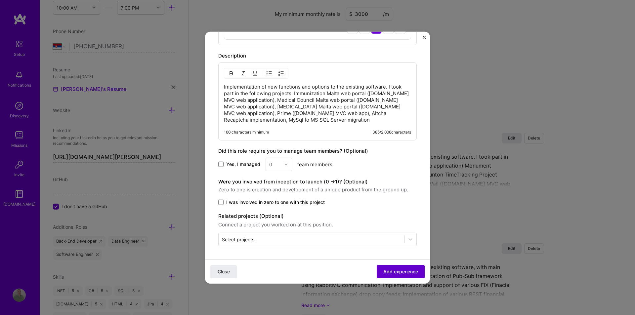
click at [394, 271] on span "Add experience" at bounding box center [400, 271] width 35 height 7
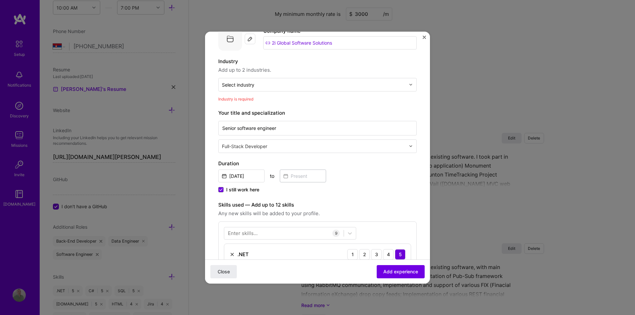
scroll to position [0, 0]
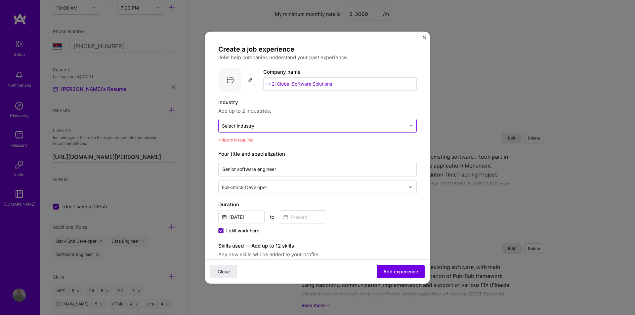
click at [382, 126] on input "text" at bounding box center [313, 125] width 183 height 7
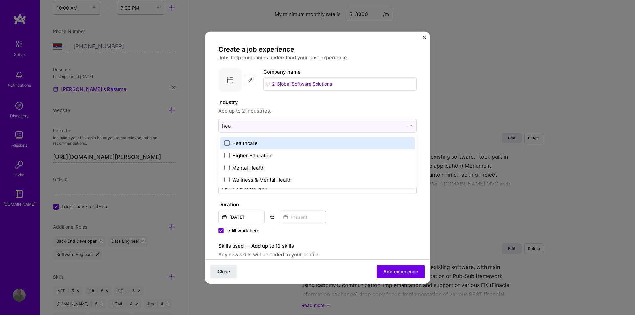
type input "heal"
click at [225, 141] on span at bounding box center [226, 142] width 5 height 5
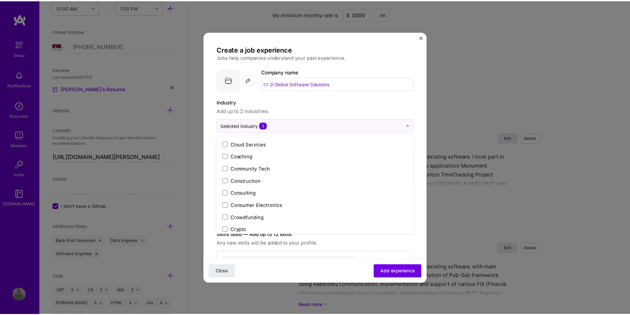
scroll to position [397, 0]
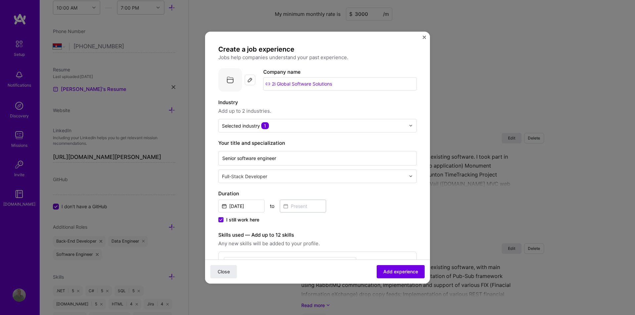
click at [377, 100] on label "Industry" at bounding box center [317, 102] width 198 height 8
click at [391, 267] on button "Add experience" at bounding box center [401, 271] width 48 height 13
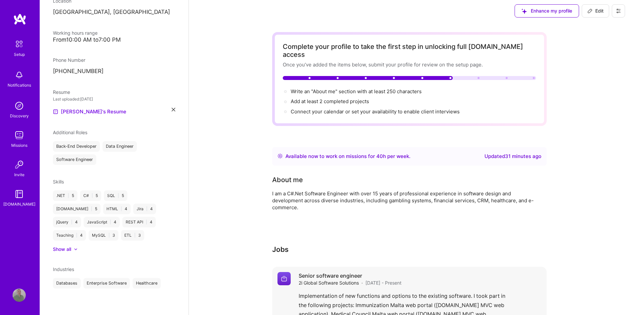
scroll to position [0, 0]
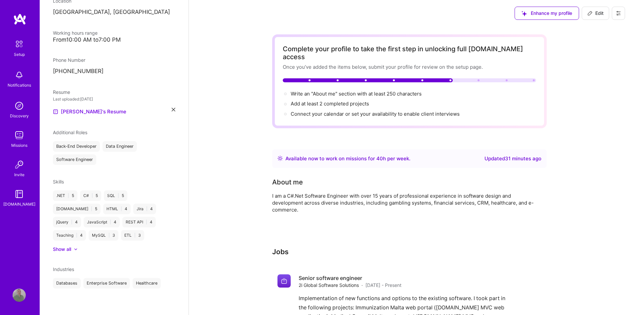
click at [172, 109] on icon at bounding box center [174, 110] width 4 height 4
click at [89, 109] on span "PDF file format" at bounding box center [88, 112] width 45 height 7
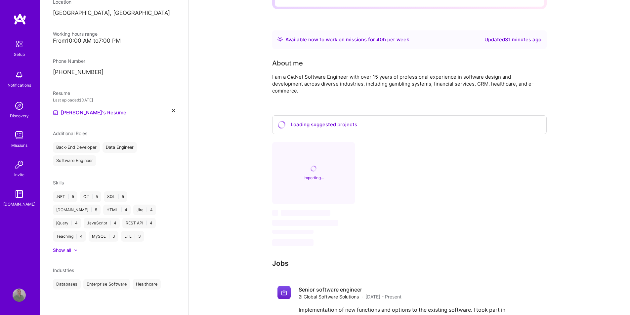
scroll to position [132, 0]
